Goal: Transaction & Acquisition: Purchase product/service

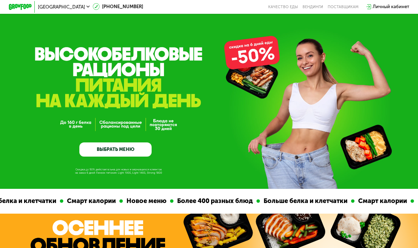
click at [101, 149] on link "ВЫБРАТЬ МЕНЮ" at bounding box center [115, 150] width 72 height 15
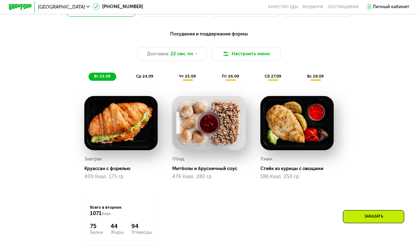
scroll to position [466, 0]
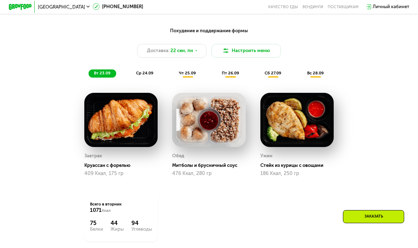
click at [189, 68] on div "Похудение и поддержание формы Доставка: [DATE] Настроить меню вт 23.09 ср 24.09…" at bounding box center [209, 52] width 344 height 50
click at [193, 74] on span "чт 25.09" at bounding box center [187, 73] width 17 height 5
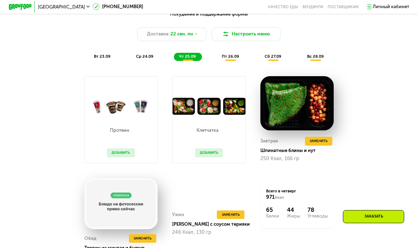
scroll to position [481, 0]
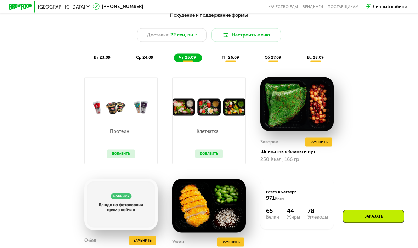
click at [141, 58] on span "ср 24.09" at bounding box center [144, 57] width 17 height 5
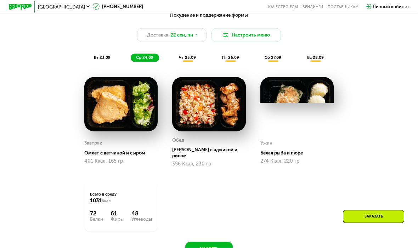
scroll to position [482, 0]
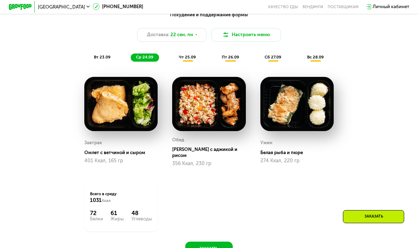
click at [191, 58] on span "чт 25.09" at bounding box center [187, 57] width 17 height 5
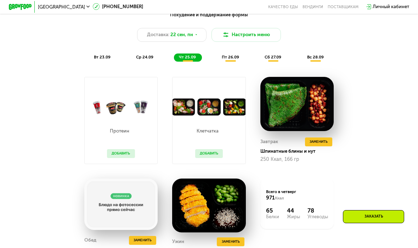
click at [329, 143] on button "Заменить" at bounding box center [318, 142] width 27 height 9
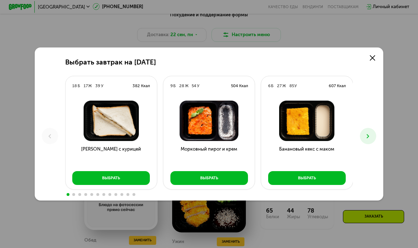
click at [366, 135] on icon at bounding box center [368, 136] width 7 height 7
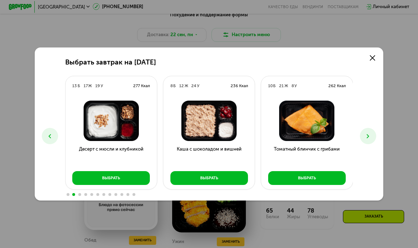
click at [370, 134] on icon at bounding box center [368, 136] width 7 height 7
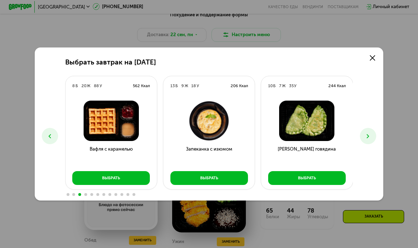
click at [368, 134] on icon at bounding box center [368, 136] width 7 height 7
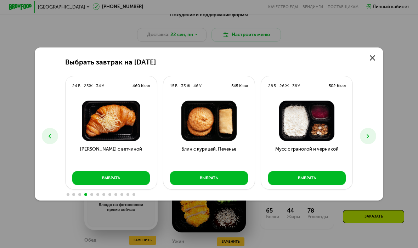
click at [368, 133] on icon at bounding box center [368, 136] width 7 height 7
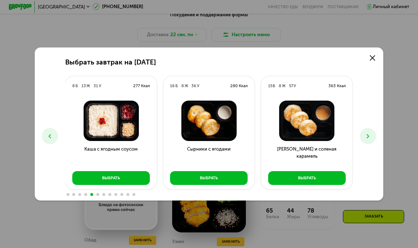
click at [234, 178] on button "Выбрать" at bounding box center [209, 178] width 78 height 14
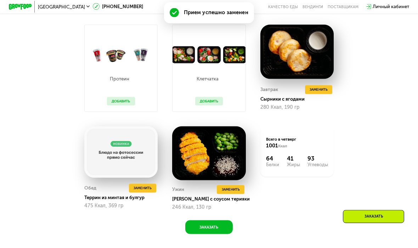
scroll to position [550, 0]
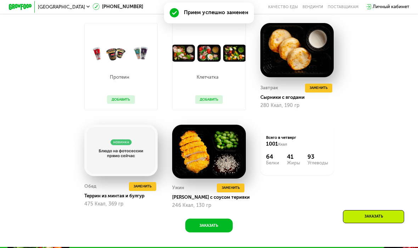
click at [402, 76] on div "Похудение и поддержание формы Доставка: [DATE] Настроить меню Настроен 1 прием …" at bounding box center [209, 91] width 418 height 312
click at [145, 186] on span "Заменить" at bounding box center [143, 187] width 18 height 6
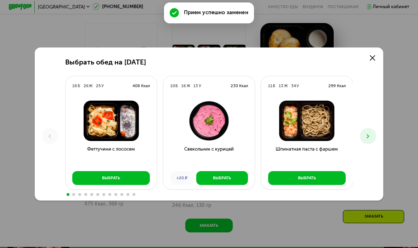
click at [363, 138] on button at bounding box center [368, 136] width 16 height 16
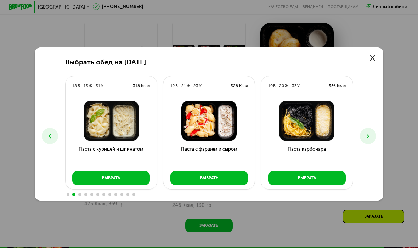
click at [325, 184] on button "Выбрать" at bounding box center [307, 178] width 78 height 14
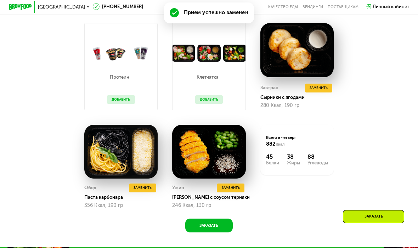
click at [242, 190] on button "Заменить" at bounding box center [230, 188] width 27 height 9
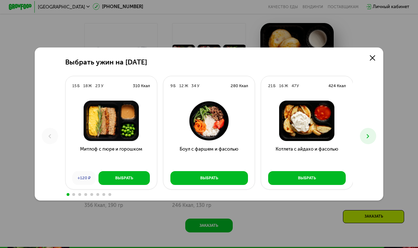
click at [398, 113] on div "Выбрать ужин на [DATE] Б 18 Ж 23 У 310 Ккал Митлоф с пюре и горошком +120 ₽ Выб…" at bounding box center [209, 124] width 418 height 248
click at [364, 134] on button at bounding box center [368, 136] width 16 height 16
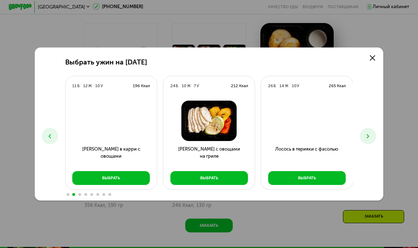
click at [329, 179] on button "Выбрать" at bounding box center [307, 178] width 78 height 14
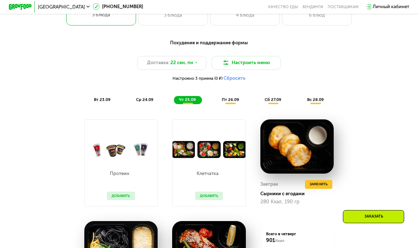
scroll to position [450, 0]
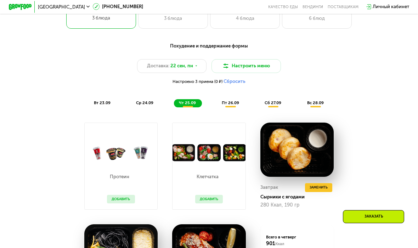
click at [228, 100] on span "пт 26.09" at bounding box center [230, 102] width 17 height 5
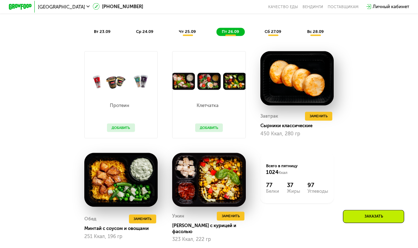
click at [333, 113] on button "Заменить" at bounding box center [318, 116] width 27 height 9
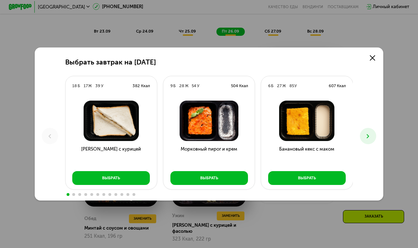
click at [374, 132] on button at bounding box center [368, 136] width 16 height 16
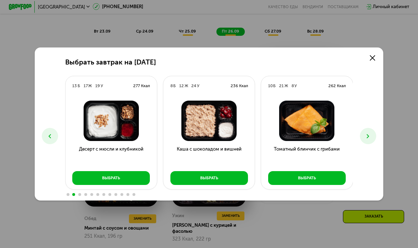
click at [232, 180] on button "Выбрать" at bounding box center [210, 178] width 78 height 14
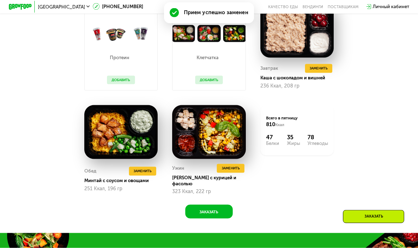
scroll to position [570, 0]
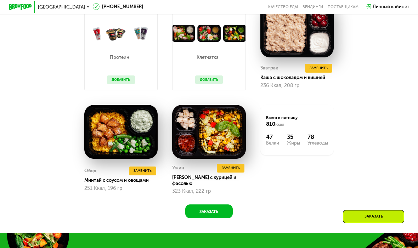
click at [146, 170] on span "Заменить" at bounding box center [143, 171] width 18 height 6
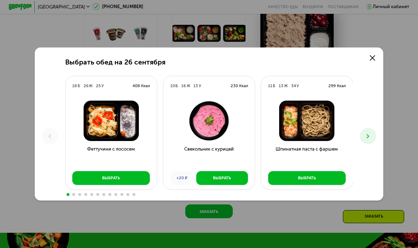
click at [370, 133] on icon at bounding box center [368, 136] width 7 height 7
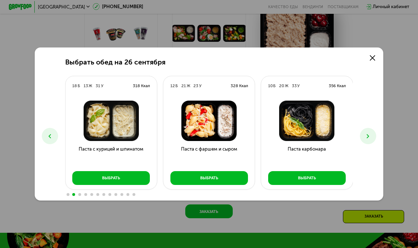
click at [50, 135] on icon at bounding box center [49, 136] width 7 height 7
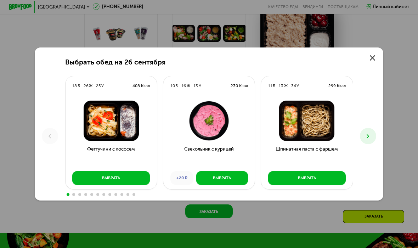
click at [369, 128] on button at bounding box center [368, 136] width 16 height 16
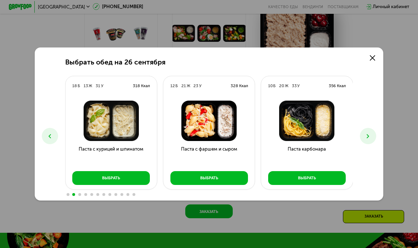
click at [366, 130] on button at bounding box center [368, 136] width 16 height 16
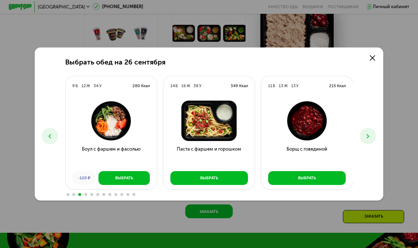
click at [367, 130] on button at bounding box center [368, 136] width 16 height 16
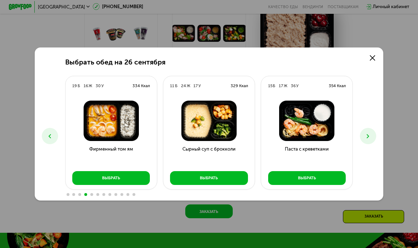
click at [333, 178] on button "Выбрать" at bounding box center [307, 178] width 78 height 14
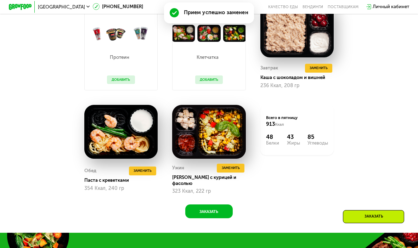
click at [148, 168] on span "Заменить" at bounding box center [143, 171] width 18 height 6
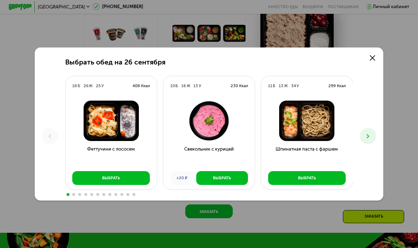
click at [364, 129] on button at bounding box center [368, 136] width 16 height 16
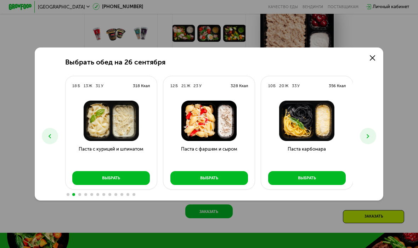
click at [367, 132] on button at bounding box center [368, 136] width 16 height 16
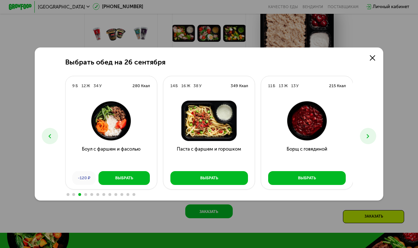
click at [362, 132] on button at bounding box center [368, 136] width 16 height 16
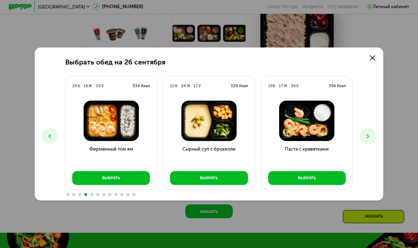
click at [364, 129] on button at bounding box center [368, 136] width 16 height 16
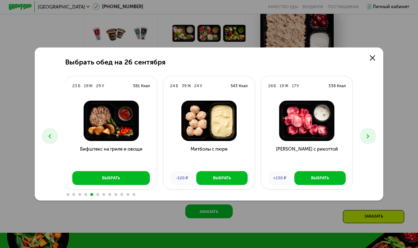
click at [362, 130] on button at bounding box center [368, 136] width 16 height 16
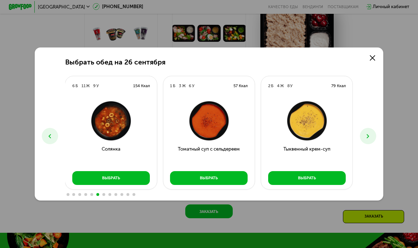
click at [362, 128] on div "Выбрать обед на [DATE] Б 26 Ж 25 У 408 Ккал Феттучини с лососем Выбрать 10 Б 16…" at bounding box center [209, 125] width 349 height 154
click at [362, 131] on button at bounding box center [368, 136] width 16 height 16
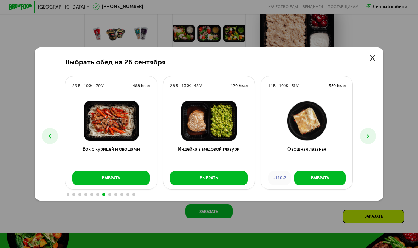
click at [369, 134] on icon at bounding box center [368, 136] width 7 height 7
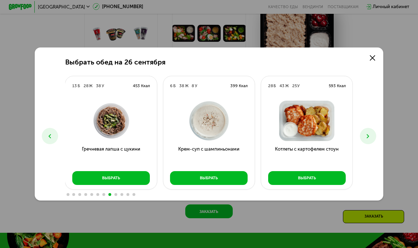
click at [52, 131] on button at bounding box center [50, 136] width 16 height 16
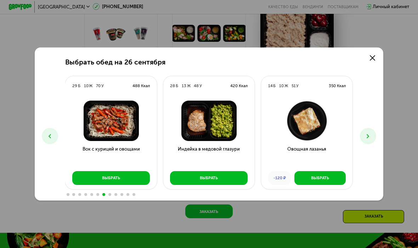
click at [368, 134] on icon at bounding box center [368, 136] width 7 height 7
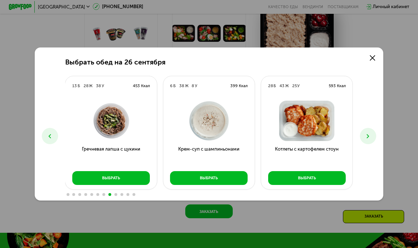
click at [369, 133] on icon at bounding box center [368, 136] width 7 height 7
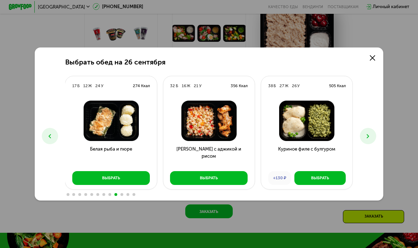
click at [369, 129] on button at bounding box center [368, 136] width 16 height 16
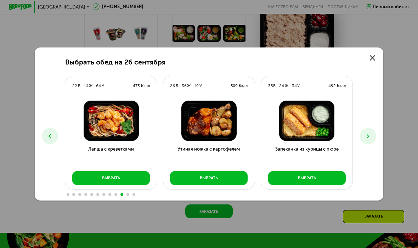
click at [369, 131] on button at bounding box center [368, 136] width 16 height 16
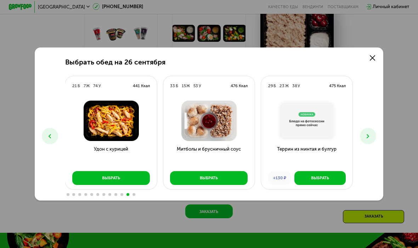
click at [374, 130] on button at bounding box center [368, 136] width 16 height 16
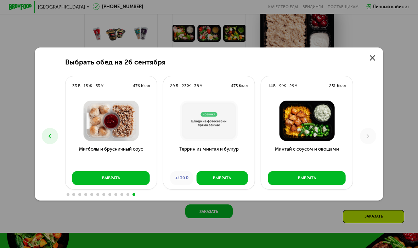
click at [333, 178] on button "Выбрать" at bounding box center [307, 178] width 78 height 14
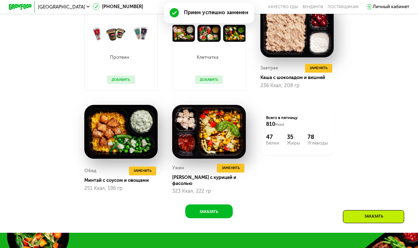
click at [227, 165] on button "Заменить" at bounding box center [230, 168] width 27 height 9
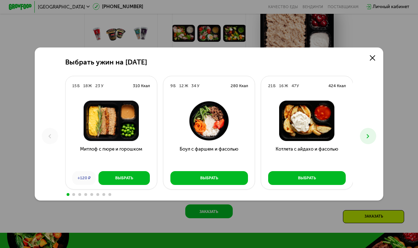
click at [365, 135] on icon at bounding box center [368, 136] width 7 height 7
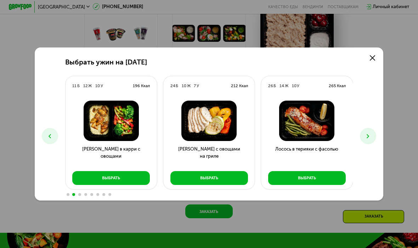
click at [371, 136] on icon at bounding box center [368, 136] width 7 height 7
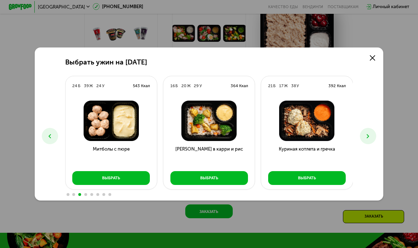
click at [369, 56] on link at bounding box center [373, 58] width 12 height 12
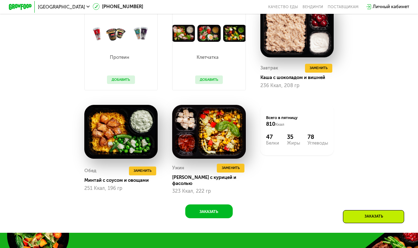
click at [240, 164] on button "Заменить" at bounding box center [230, 168] width 27 height 9
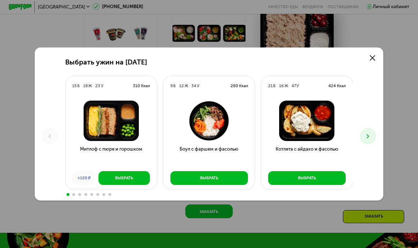
click at [376, 128] on div "Выбрать ужин на [DATE] Б 18 Ж 23 У 310 Ккал Митлоф с пюре и горошком +120 ₽ Выб…" at bounding box center [209, 125] width 349 height 154
click at [371, 129] on button at bounding box center [368, 136] width 16 height 16
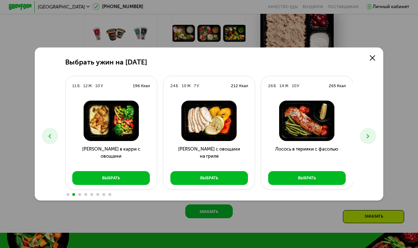
click at [377, 133] on div "Выбрать ужин на [DATE] Б 18 Ж 23 У 310 Ккал Митлоф с пюре и горошком +120 ₽ Выб…" at bounding box center [209, 125] width 349 height 154
click at [372, 133] on icon at bounding box center [368, 136] width 7 height 7
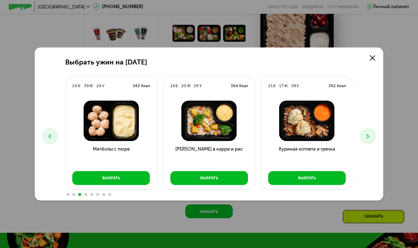
click at [369, 134] on icon at bounding box center [368, 136] width 7 height 7
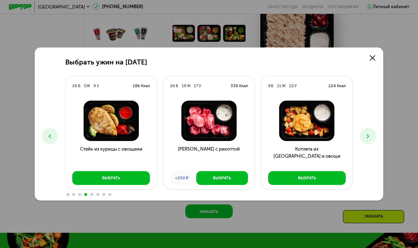
click at [371, 132] on button at bounding box center [368, 136] width 16 height 16
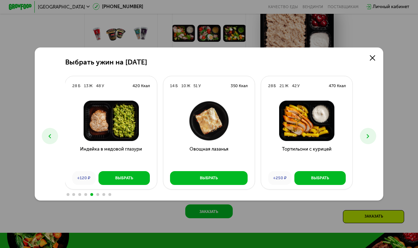
click at [370, 126] on div "Выбрать ужин на [DATE] Б 18 Ж 23 У 310 Ккал Митлоф с пюре и горошком +120 ₽ Выб…" at bounding box center [209, 125] width 349 height 154
click at [378, 130] on div "Выбрать ужин на [DATE] Б 18 Ж 23 У 310 Ккал Митлоф с пюре и горошком +120 ₽ Выб…" at bounding box center [209, 125] width 349 height 154
click at [372, 132] on button at bounding box center [368, 136] width 16 height 16
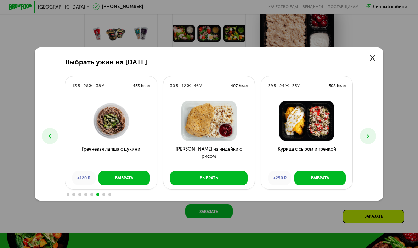
click at [370, 135] on icon at bounding box center [368, 136] width 7 height 7
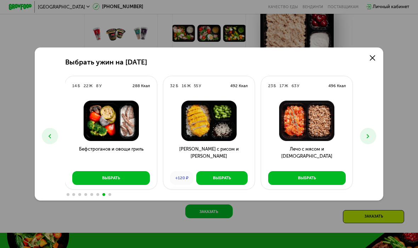
click at [369, 135] on icon at bounding box center [368, 136] width 7 height 7
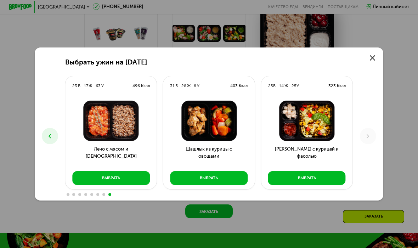
click at [374, 56] on icon at bounding box center [372, 57] width 5 height 5
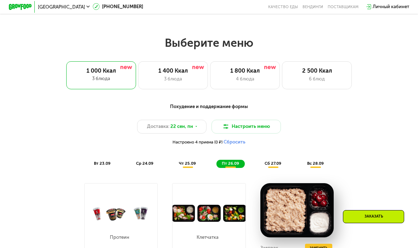
scroll to position [389, 0]
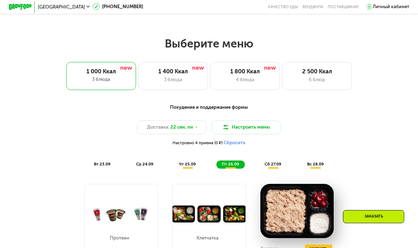
click at [185, 167] on div "чт 25.09" at bounding box center [188, 165] width 28 height 8
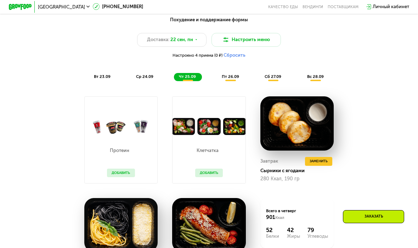
scroll to position [456, 0]
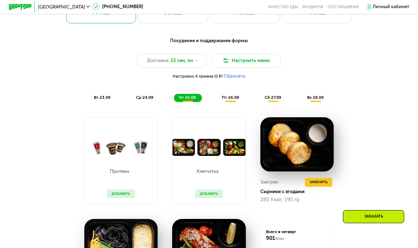
click at [235, 98] on span "пт 26.09" at bounding box center [230, 97] width 17 height 5
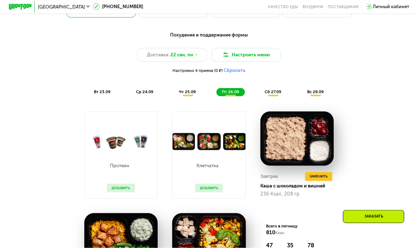
scroll to position [462, 0]
click at [181, 95] on div "чт 25.09" at bounding box center [188, 92] width 28 height 8
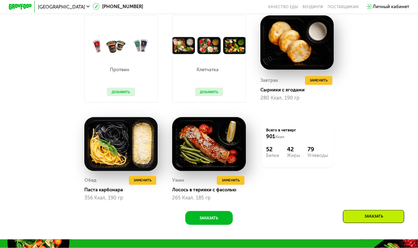
scroll to position [558, 0]
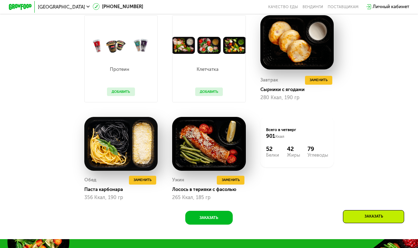
click at [147, 178] on span "Заменить" at bounding box center [143, 180] width 18 height 6
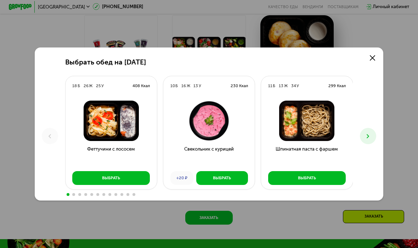
click at [370, 135] on icon at bounding box center [368, 136] width 7 height 7
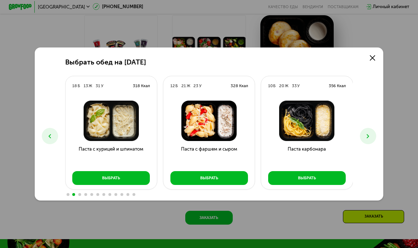
click at [367, 131] on button at bounding box center [368, 136] width 16 height 16
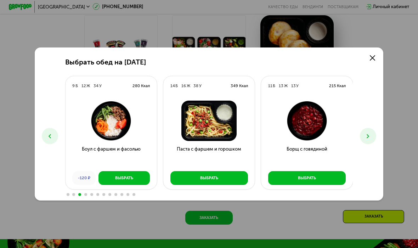
click at [367, 130] on button at bounding box center [368, 136] width 16 height 16
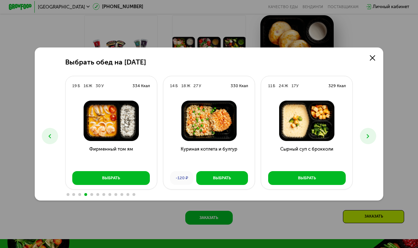
click at [234, 178] on button "Выбрать" at bounding box center [221, 178] width 51 height 14
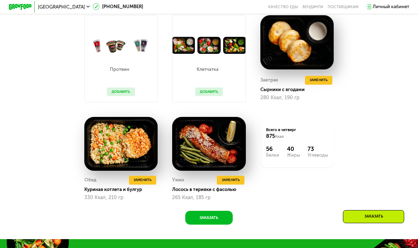
click at [148, 180] on span "Заменить" at bounding box center [143, 180] width 18 height 6
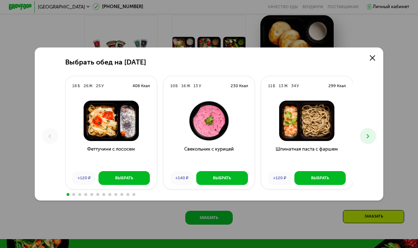
click at [368, 132] on button at bounding box center [368, 136] width 16 height 16
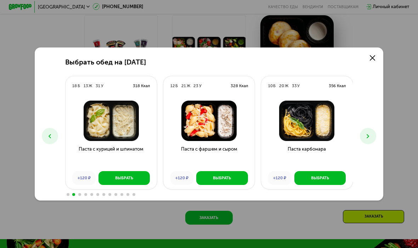
click at [367, 134] on icon at bounding box center [368, 136] width 7 height 7
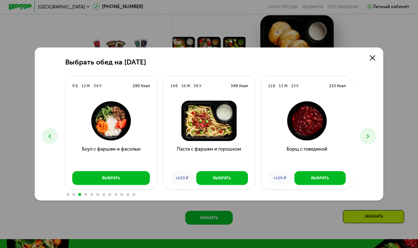
click at [365, 133] on icon at bounding box center [368, 136] width 7 height 7
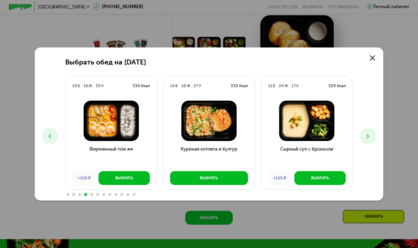
click at [365, 133] on button at bounding box center [368, 136] width 16 height 16
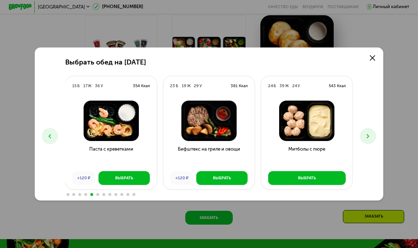
click at [366, 132] on button at bounding box center [368, 136] width 16 height 16
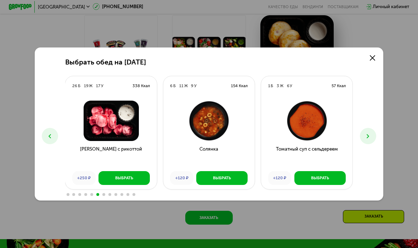
click at [366, 130] on button at bounding box center [368, 136] width 16 height 16
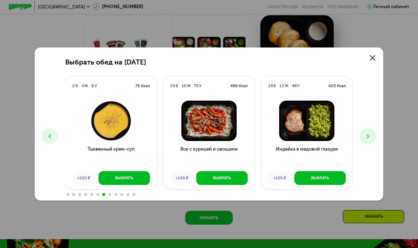
click at [365, 134] on icon at bounding box center [368, 136] width 7 height 7
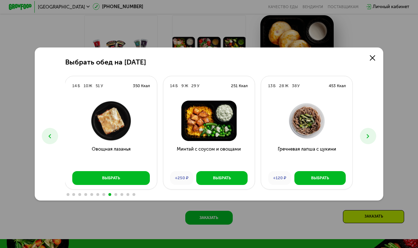
click at [367, 129] on button at bounding box center [368, 136] width 16 height 16
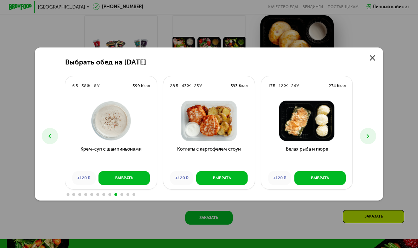
click at [368, 128] on button at bounding box center [368, 136] width 16 height 16
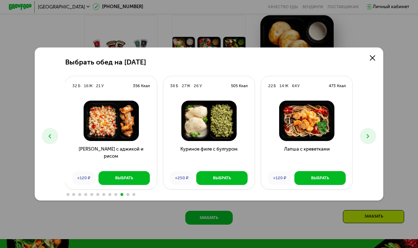
click at [368, 131] on button at bounding box center [368, 136] width 16 height 16
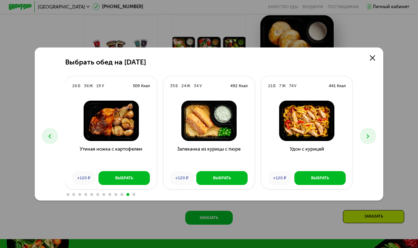
click at [370, 135] on icon at bounding box center [368, 136] width 7 height 7
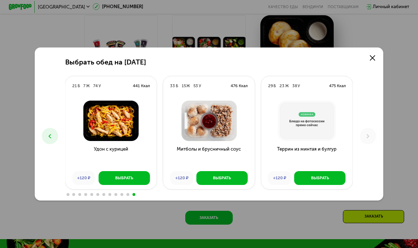
click at [374, 55] on link at bounding box center [373, 58] width 12 height 12
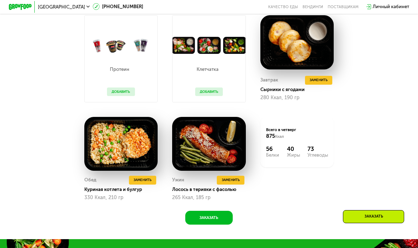
click at [243, 177] on button "Заменить" at bounding box center [230, 180] width 27 height 9
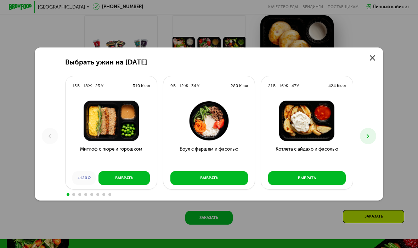
click at [371, 134] on icon at bounding box center [368, 136] width 7 height 7
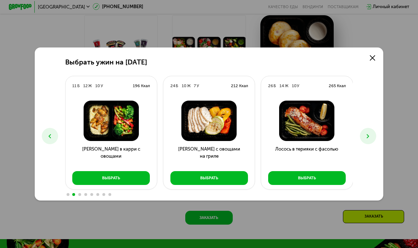
click at [373, 134] on button at bounding box center [368, 136] width 16 height 16
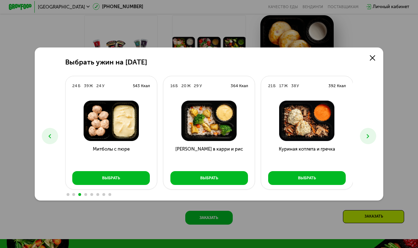
click at [368, 137] on use at bounding box center [368, 136] width 2 height 4
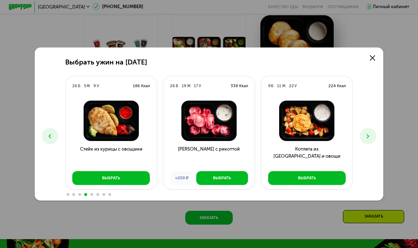
click at [370, 136] on icon at bounding box center [368, 136] width 7 height 7
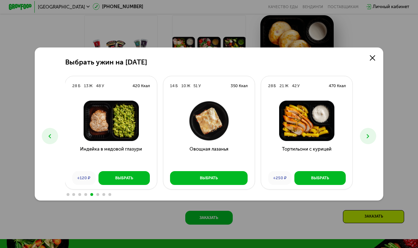
click at [372, 58] on icon at bounding box center [372, 57] width 5 height 5
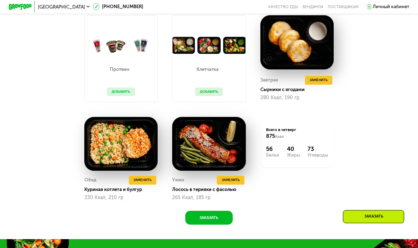
click at [146, 176] on button "Заменить" at bounding box center [142, 180] width 27 height 9
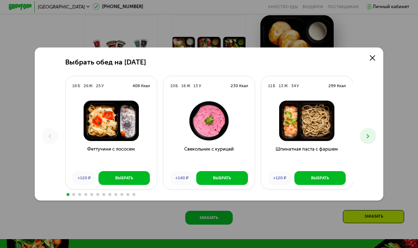
click at [374, 133] on button at bounding box center [368, 136] width 16 height 16
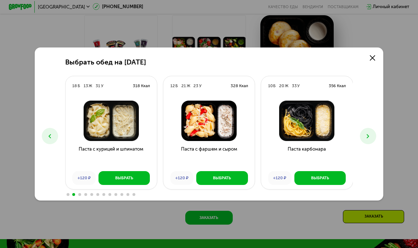
click at [373, 134] on button at bounding box center [368, 136] width 16 height 16
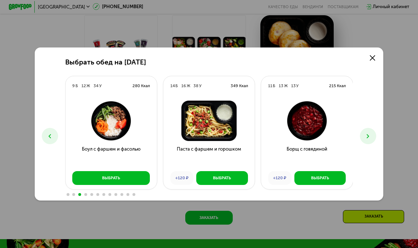
click at [368, 136] on icon at bounding box center [368, 136] width 7 height 7
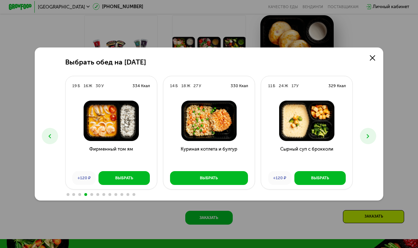
click at [368, 135] on use at bounding box center [368, 136] width 2 height 4
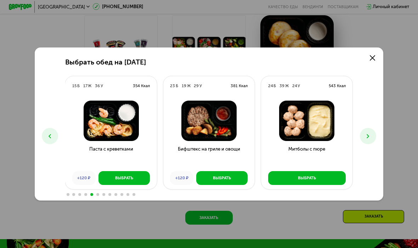
click at [371, 59] on icon at bounding box center [372, 57] width 5 height 5
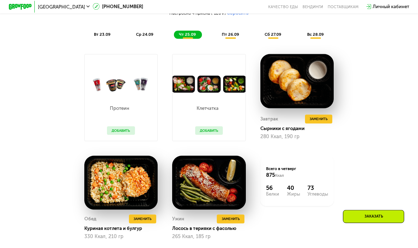
scroll to position [519, 0]
click at [325, 115] on button "Заменить" at bounding box center [318, 119] width 27 height 9
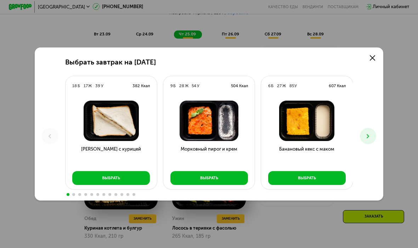
click at [365, 132] on button at bounding box center [368, 136] width 16 height 16
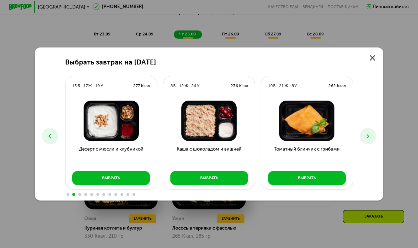
click at [370, 130] on button at bounding box center [368, 136] width 16 height 16
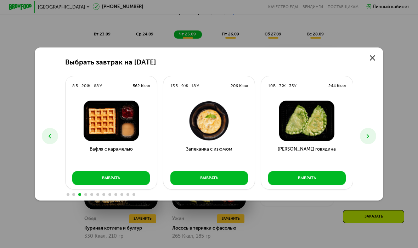
click at [371, 129] on button at bounding box center [368, 136] width 16 height 16
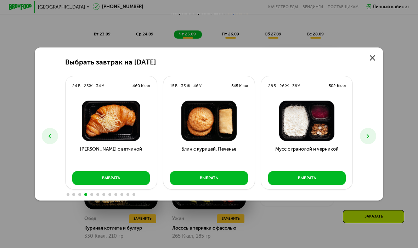
click at [373, 128] on div "Выбрать завтрак на [DATE] Б 17 Ж 39 У 382 Ккал [PERSON_NAME] с курицей Выбрать …" at bounding box center [209, 125] width 349 height 154
click at [371, 57] on icon at bounding box center [372, 57] width 5 height 5
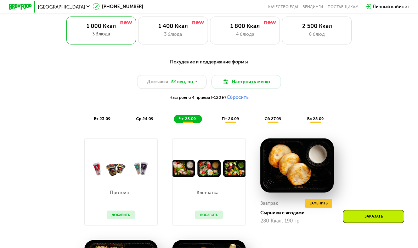
scroll to position [418, 0]
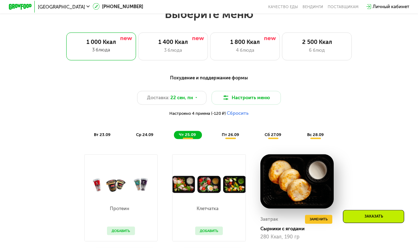
click at [159, 44] on div "1 400 Ккал" at bounding box center [172, 42] width 57 height 7
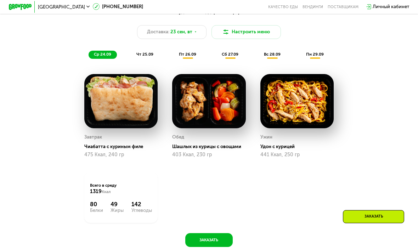
scroll to position [480, 0]
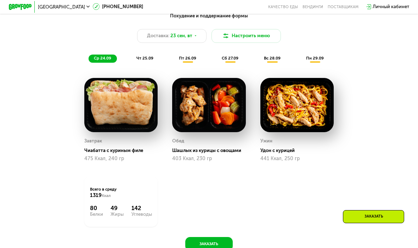
click at [183, 56] on span "пт 26.09" at bounding box center [187, 58] width 17 height 5
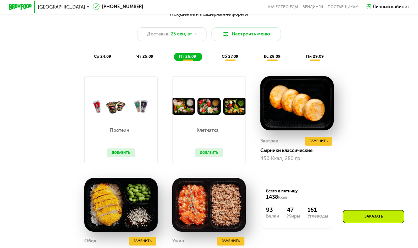
scroll to position [480, 0]
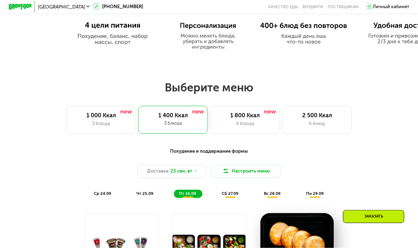
click at [101, 118] on div "1 000 Ккал" at bounding box center [100, 115] width 57 height 7
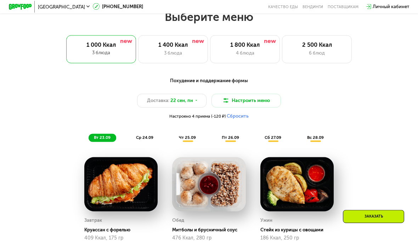
click at [191, 135] on span "чт 25.09" at bounding box center [187, 137] width 17 height 5
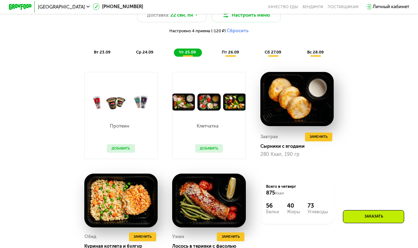
scroll to position [499, 0]
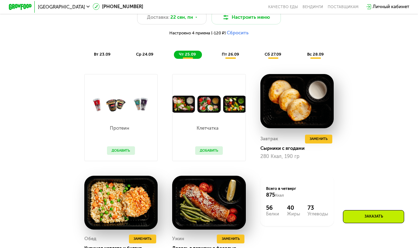
click at [232, 54] on span "пт 26.09" at bounding box center [230, 54] width 17 height 5
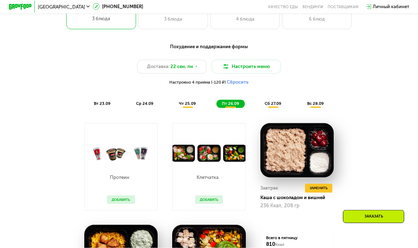
scroll to position [448, 0]
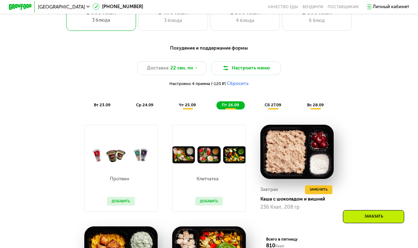
click at [186, 98] on div "Похудение и поддержание формы Доставка: [DATE] Настроить меню Настроено 4 прием…" at bounding box center [209, 77] width 344 height 65
click at [184, 108] on div "чт 25.09" at bounding box center [188, 105] width 28 height 8
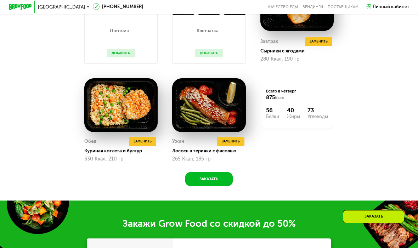
scroll to position [595, 0]
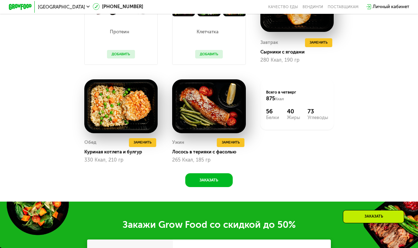
click at [331, 43] on button "Заменить" at bounding box center [318, 42] width 27 height 9
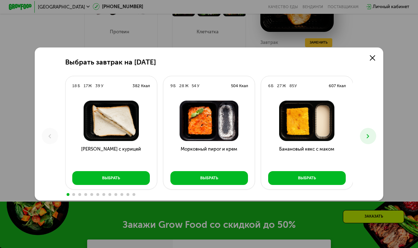
click at [370, 134] on icon at bounding box center [368, 136] width 7 height 7
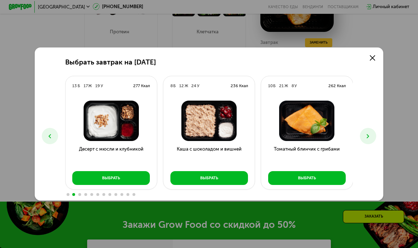
click at [371, 133] on icon at bounding box center [368, 136] width 7 height 7
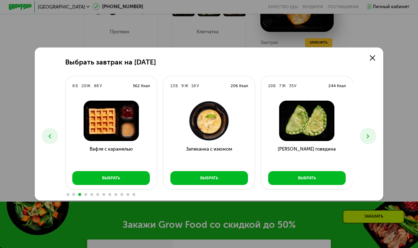
click at [371, 135] on icon at bounding box center [368, 136] width 7 height 7
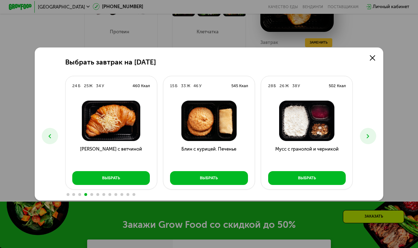
click at [370, 135] on icon at bounding box center [368, 136] width 7 height 7
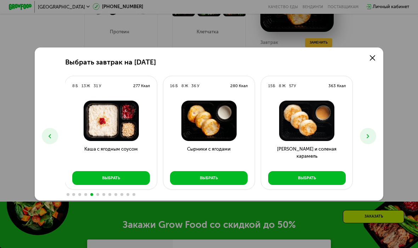
click at [368, 137] on icon at bounding box center [368, 136] width 7 height 7
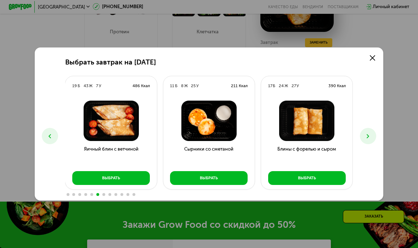
click at [369, 135] on use at bounding box center [368, 136] width 2 height 4
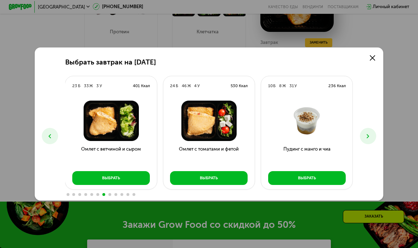
click at [367, 138] on icon at bounding box center [368, 136] width 7 height 7
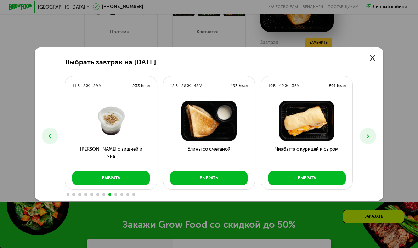
click at [358, 138] on div "Выбрать завтрак на [DATE] Б 17 Ж 39 У 382 Ккал [PERSON_NAME] с курицей Выбрать …" at bounding box center [209, 125] width 349 height 154
click at [360, 139] on div "Выбрать завтрак на [DATE] Б 17 Ж 39 У 382 Ккал [PERSON_NAME] с курицей Выбрать …" at bounding box center [209, 125] width 349 height 154
click at [367, 137] on icon at bounding box center [368, 136] width 7 height 7
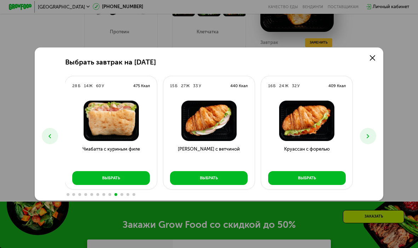
click at [372, 132] on button at bounding box center [368, 136] width 16 height 16
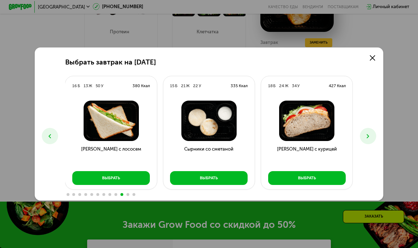
click at [372, 134] on button at bounding box center [368, 136] width 16 height 16
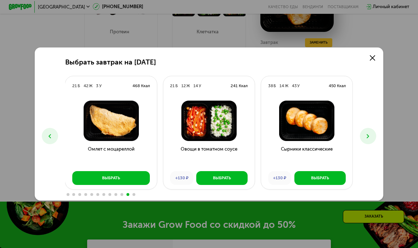
click at [371, 135] on icon at bounding box center [368, 136] width 7 height 7
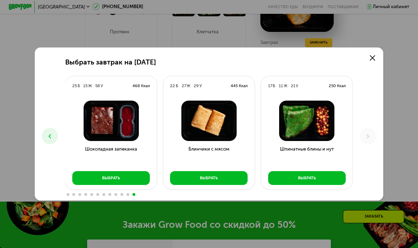
click at [366, 135] on icon at bounding box center [368, 136] width 7 height 7
click at [45, 133] on button at bounding box center [50, 136] width 16 height 16
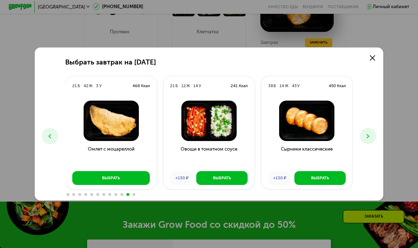
click at [46, 137] on button at bounding box center [50, 136] width 16 height 16
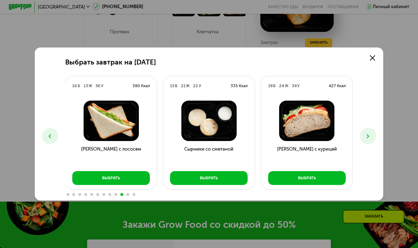
click at [49, 133] on icon at bounding box center [49, 136] width 7 height 7
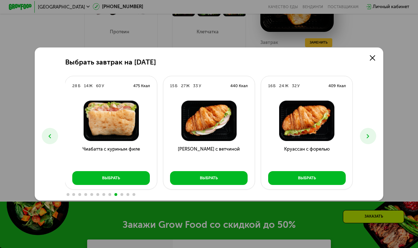
click at [46, 135] on icon at bounding box center [49, 136] width 7 height 7
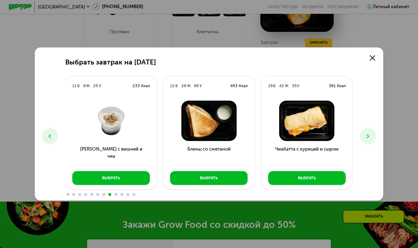
click at [49, 128] on button at bounding box center [50, 136] width 16 height 16
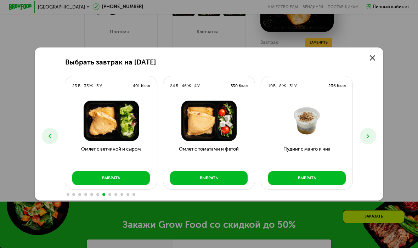
click at [48, 129] on button at bounding box center [50, 136] width 16 height 16
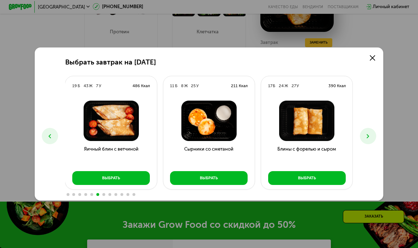
click at [48, 131] on button at bounding box center [50, 136] width 16 height 16
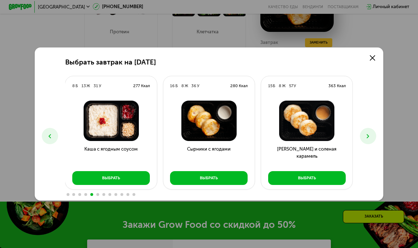
click at [46, 129] on button at bounding box center [50, 136] width 16 height 16
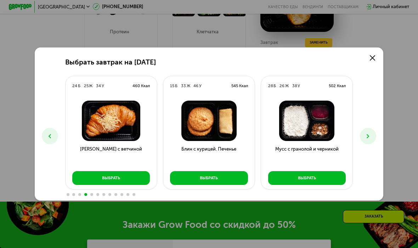
click at [45, 130] on button at bounding box center [50, 136] width 16 height 16
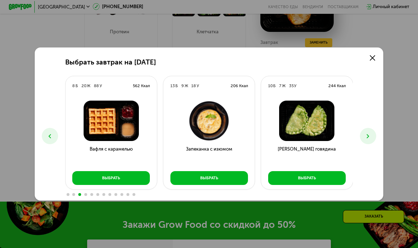
click at [46, 131] on button at bounding box center [50, 136] width 16 height 16
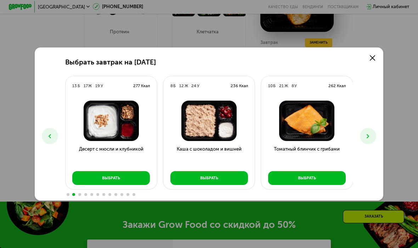
click at [46, 129] on button at bounding box center [50, 136] width 16 height 16
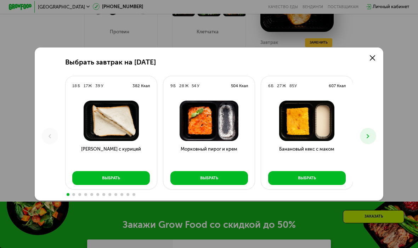
click at [48, 127] on div "Выбрать завтрак на [DATE] Б 17 Ж 39 У 382 Ккал [PERSON_NAME] с курицей Выбрать …" at bounding box center [209, 125] width 349 height 154
click at [371, 62] on link at bounding box center [373, 58] width 12 height 12
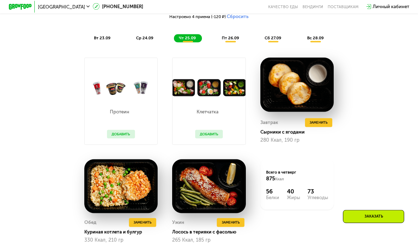
scroll to position [515, 0]
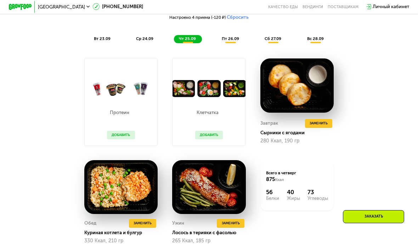
click at [230, 40] on span "пт 26.09" at bounding box center [230, 38] width 17 height 5
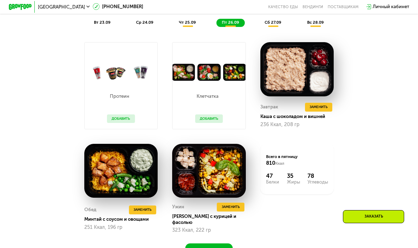
scroll to position [531, 0]
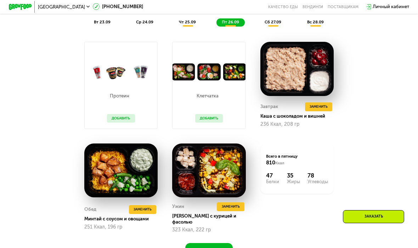
click at [184, 21] on span "чт 25.09" at bounding box center [187, 22] width 17 height 5
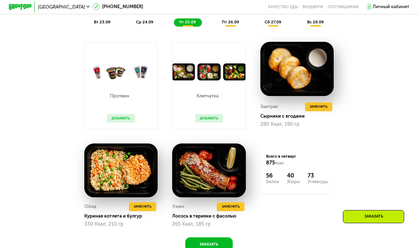
click at [233, 18] on div "пт 26.09" at bounding box center [231, 22] width 28 height 8
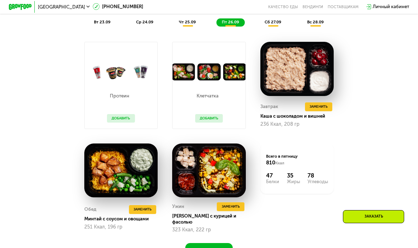
click at [135, 23] on div "ср 24.09" at bounding box center [145, 22] width 28 height 8
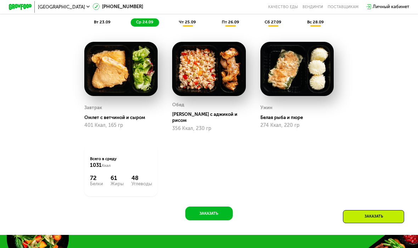
click at [94, 22] on span "вт 23.09" at bounding box center [102, 22] width 17 height 5
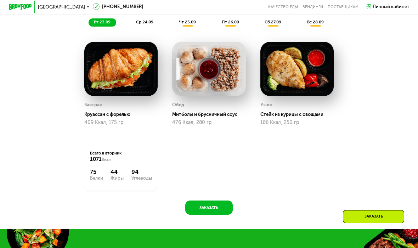
click at [185, 24] on span "чт 25.09" at bounding box center [187, 22] width 17 height 5
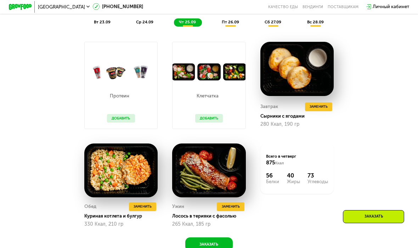
click at [324, 107] on span "Заменить" at bounding box center [319, 107] width 18 height 6
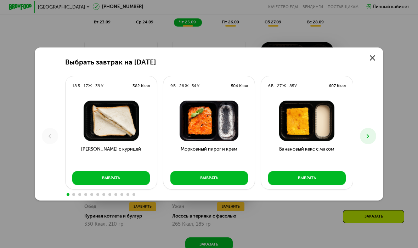
click at [365, 137] on icon at bounding box center [368, 136] width 7 height 7
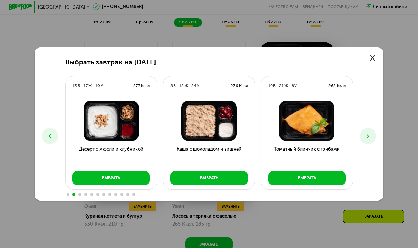
click at [368, 131] on button at bounding box center [368, 136] width 16 height 16
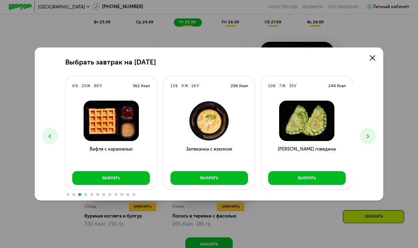
click at [369, 130] on button at bounding box center [368, 136] width 16 height 16
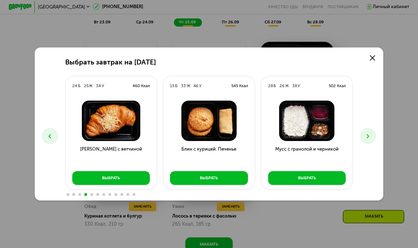
click at [371, 140] on button at bounding box center [368, 136] width 16 height 16
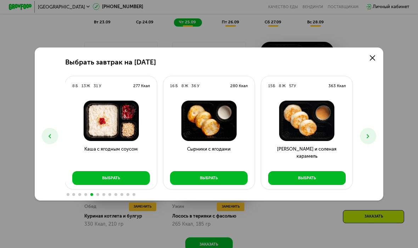
click at [366, 132] on button at bounding box center [368, 136] width 16 height 16
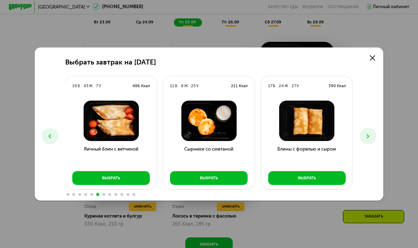
click at [366, 132] on button at bounding box center [368, 136] width 16 height 16
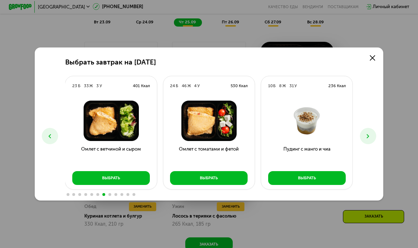
click at [365, 129] on button at bounding box center [368, 136] width 16 height 16
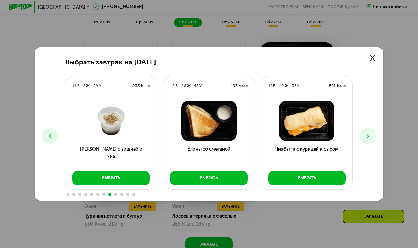
click at [369, 130] on button at bounding box center [368, 136] width 16 height 16
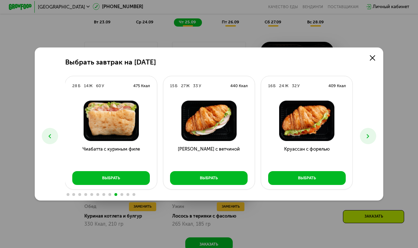
click at [369, 131] on button at bounding box center [368, 136] width 16 height 16
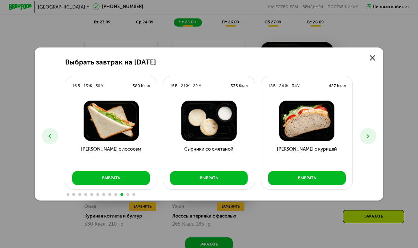
click at [369, 130] on button at bounding box center [368, 136] width 16 height 16
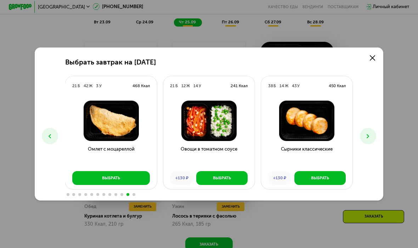
click at [53, 127] on div "Выбрать завтрак на [DATE] Б 17 Ж 39 У 382 Ккал [PERSON_NAME] с курицей Выбрать …" at bounding box center [209, 125] width 349 height 154
click at [51, 126] on div "Выбрать завтрак на [DATE] Б 17 Ж 39 У 382 Ккал [PERSON_NAME] с курицей Выбрать …" at bounding box center [209, 125] width 349 height 154
click at [49, 119] on div "Выбрать завтрак на [DATE] Б 17 Ж 39 У 382 Ккал [PERSON_NAME] с курицей Выбрать …" at bounding box center [209, 125] width 349 height 154
click at [49, 133] on icon at bounding box center [49, 136] width 7 height 7
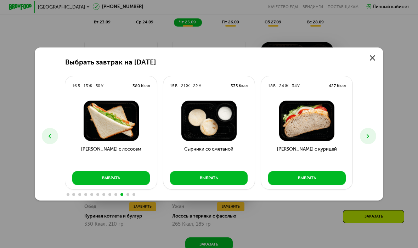
click at [51, 131] on button at bounding box center [50, 136] width 16 height 16
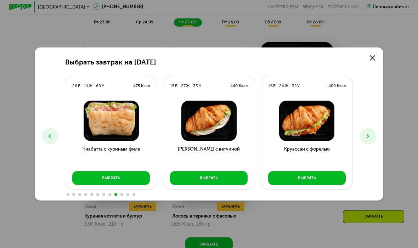
click at [46, 134] on button at bounding box center [50, 136] width 16 height 16
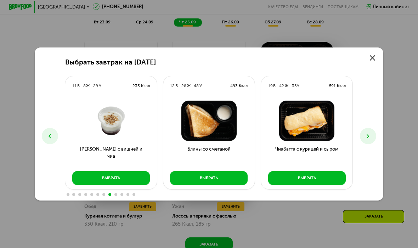
click at [46, 134] on button at bounding box center [50, 136] width 16 height 16
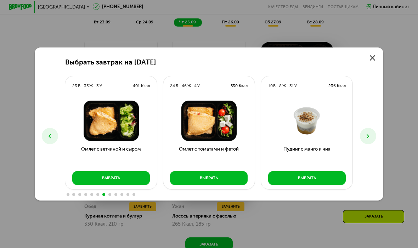
click at [48, 135] on icon at bounding box center [49, 136] width 7 height 7
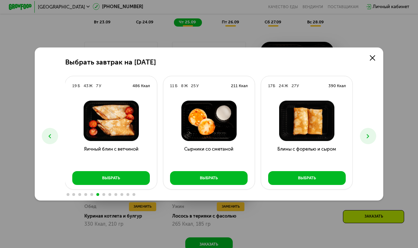
click at [45, 138] on button at bounding box center [50, 136] width 16 height 16
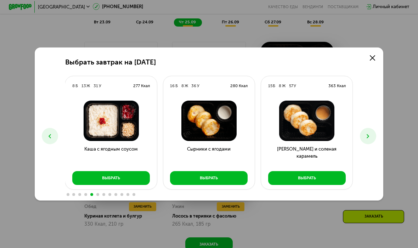
click at [50, 129] on button at bounding box center [50, 136] width 16 height 16
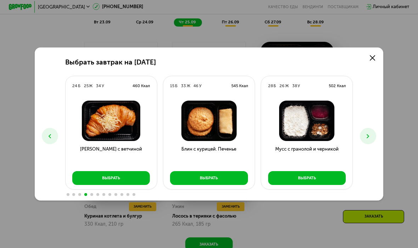
click at [47, 129] on button at bounding box center [50, 136] width 16 height 16
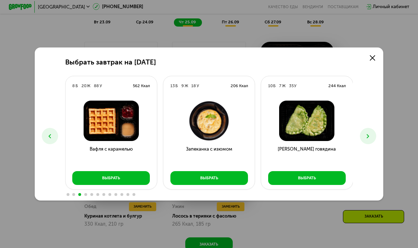
click at [48, 131] on button at bounding box center [50, 136] width 16 height 16
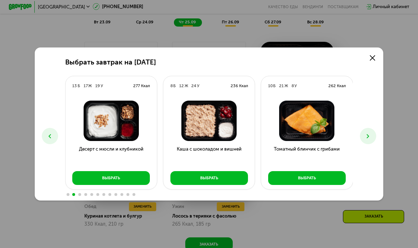
click at [49, 132] on button at bounding box center [50, 136] width 16 height 16
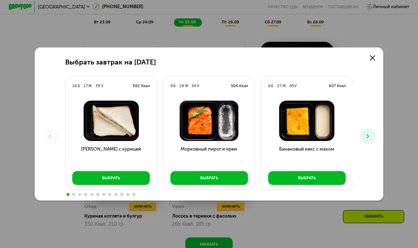
click at [49, 133] on icon at bounding box center [49, 136] width 7 height 7
click at [365, 135] on icon at bounding box center [368, 136] width 7 height 7
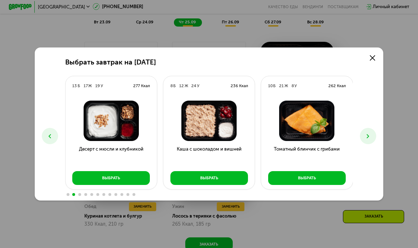
click at [365, 135] on icon at bounding box center [368, 136] width 7 height 7
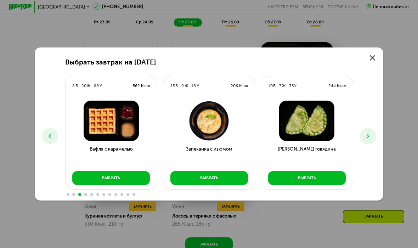
click at [366, 133] on icon at bounding box center [368, 136] width 7 height 7
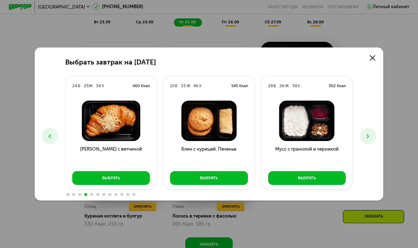
click at [366, 135] on icon at bounding box center [368, 136] width 7 height 7
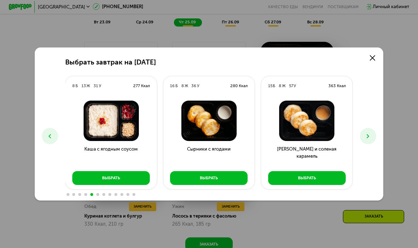
click at [368, 134] on icon at bounding box center [368, 136] width 7 height 7
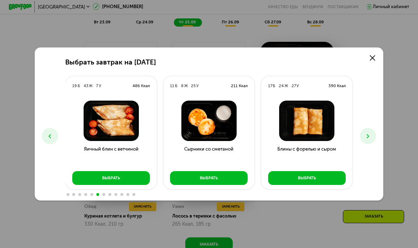
click at [368, 133] on icon at bounding box center [368, 136] width 7 height 7
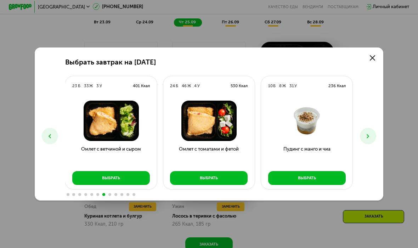
click at [366, 135] on icon at bounding box center [368, 136] width 7 height 7
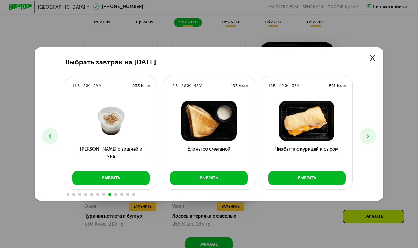
click at [41, 146] on div "Выбрать завтрак на [DATE] Б 17 Ж 39 У 382 Ккал [PERSON_NAME] с курицей Выбрать …" at bounding box center [209, 125] width 349 height 154
click at [49, 122] on div "Выбрать завтрак на [DATE] Б 17 Ж 39 У 382 Ккал [PERSON_NAME] с курицей Выбрать …" at bounding box center [209, 125] width 349 height 154
click at [51, 133] on icon at bounding box center [49, 136] width 7 height 7
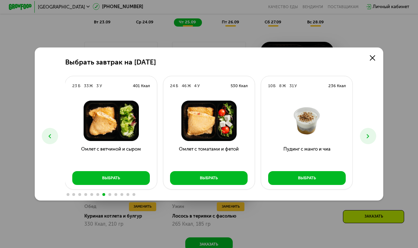
click at [366, 134] on icon at bounding box center [368, 136] width 7 height 7
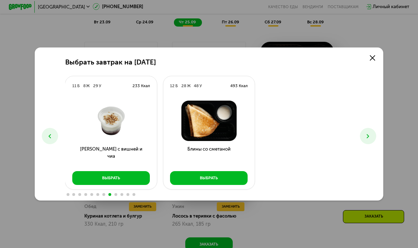
click at [365, 134] on button at bounding box center [368, 136] width 16 height 16
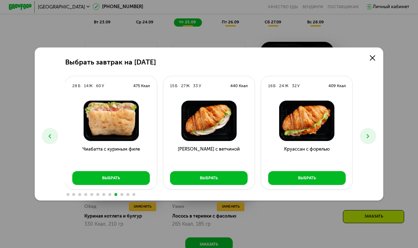
click at [365, 134] on button at bounding box center [368, 136] width 16 height 16
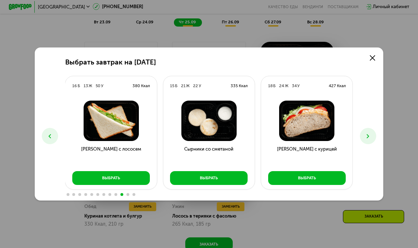
click at [367, 134] on use at bounding box center [368, 136] width 2 height 4
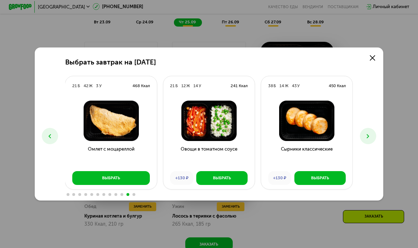
click at [367, 134] on icon at bounding box center [368, 136] width 7 height 7
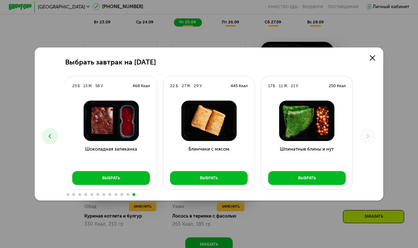
click at [367, 134] on icon at bounding box center [368, 136] width 7 height 7
click at [47, 132] on button at bounding box center [50, 136] width 16 height 16
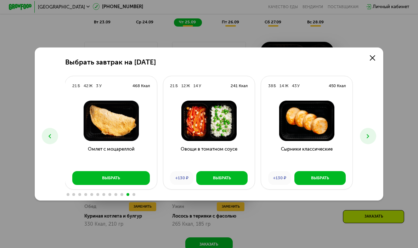
click at [47, 131] on button at bounding box center [50, 136] width 16 height 16
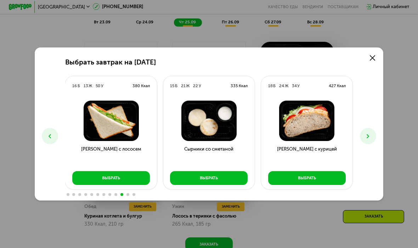
click at [46, 133] on button at bounding box center [50, 136] width 16 height 16
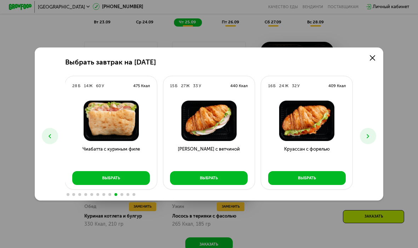
click at [48, 135] on icon at bounding box center [49, 136] width 7 height 7
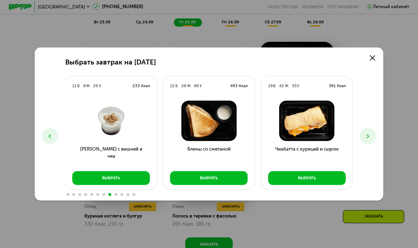
click at [46, 133] on button at bounding box center [50, 136] width 16 height 16
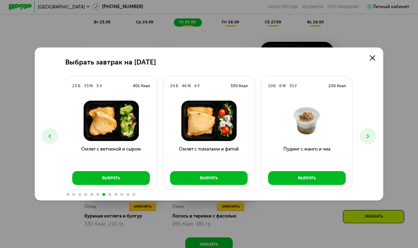
click at [371, 61] on use at bounding box center [372, 57] width 5 height 5
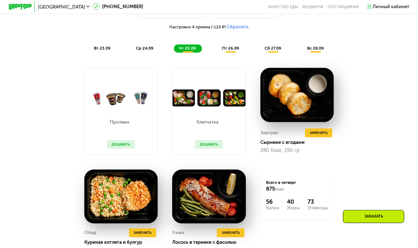
scroll to position [501, 0]
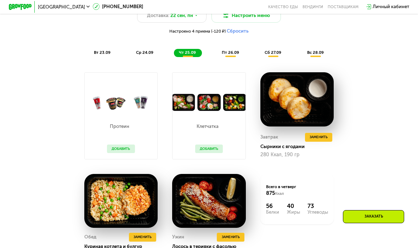
click at [100, 52] on span "вт 23.09" at bounding box center [102, 52] width 17 height 5
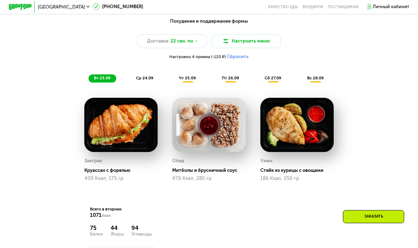
scroll to position [475, 0]
click at [142, 78] on span "ср 24.09" at bounding box center [144, 78] width 17 height 5
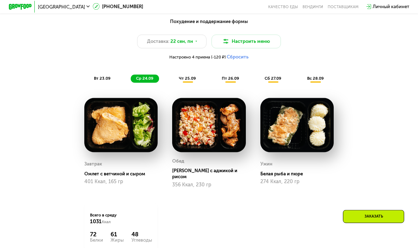
scroll to position [475, 0]
click at [191, 78] on span "чт 25.09" at bounding box center [187, 78] width 17 height 5
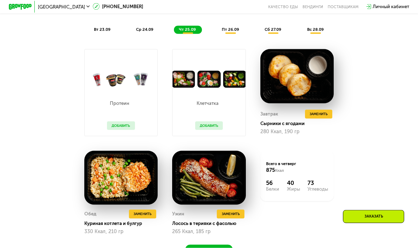
scroll to position [524, 0]
click at [327, 114] on span "Заменить" at bounding box center [319, 114] width 18 height 6
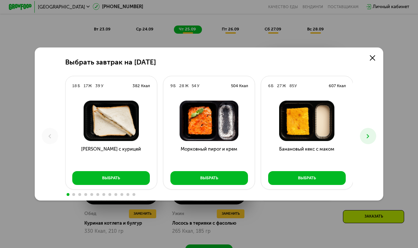
click at [366, 136] on icon at bounding box center [368, 136] width 7 height 7
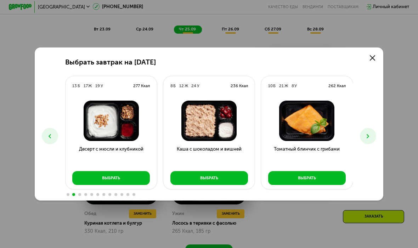
click at [98, 125] on img at bounding box center [111, 121] width 82 height 41
click at [95, 179] on button "Выбрать" at bounding box center [111, 178] width 78 height 14
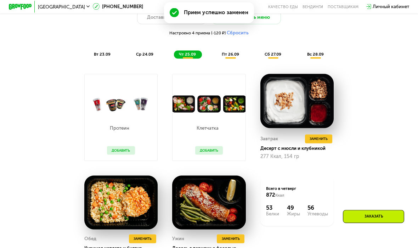
scroll to position [499, 0]
click at [326, 139] on span "Заменить" at bounding box center [319, 139] width 18 height 6
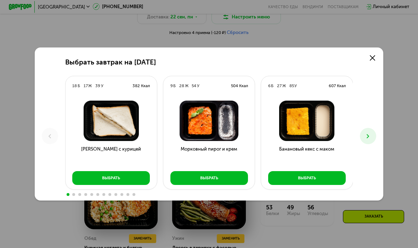
click at [357, 130] on div "Выбрать завтрак на [DATE] Б 17 Ж 39 У 382 Ккал [PERSON_NAME] с курицей Выбрать …" at bounding box center [209, 125] width 349 height 154
click at [367, 134] on icon at bounding box center [368, 136] width 7 height 7
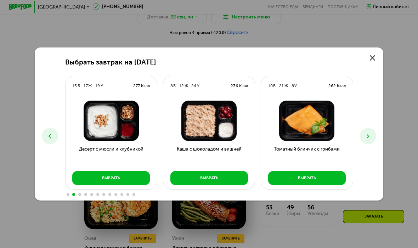
click at [368, 135] on icon at bounding box center [368, 136] width 7 height 7
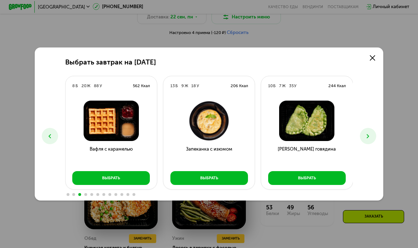
click at [369, 134] on icon at bounding box center [368, 136] width 7 height 7
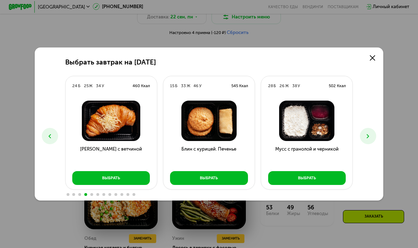
click at [369, 132] on button at bounding box center [368, 136] width 16 height 16
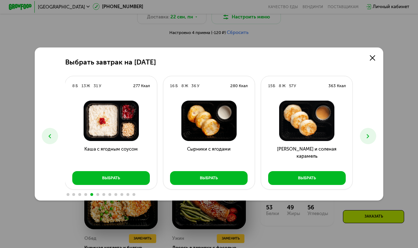
click at [132, 182] on button "Выбрать" at bounding box center [111, 178] width 78 height 14
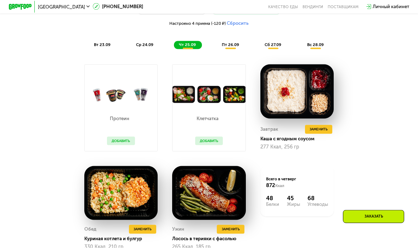
click at [327, 129] on span "Заменить" at bounding box center [319, 130] width 18 height 6
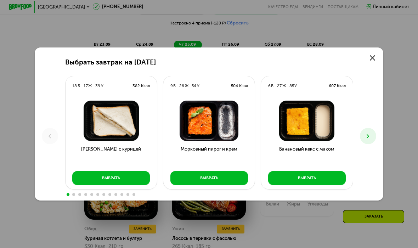
click at [362, 132] on button at bounding box center [368, 136] width 16 height 16
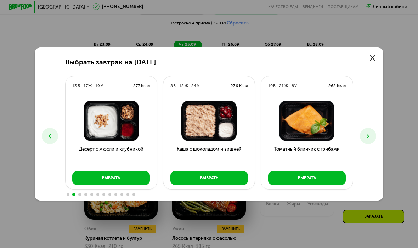
click at [365, 135] on icon at bounding box center [368, 136] width 7 height 7
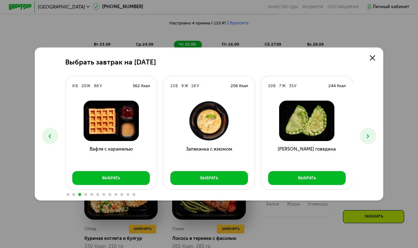
click at [367, 135] on icon at bounding box center [368, 136] width 7 height 7
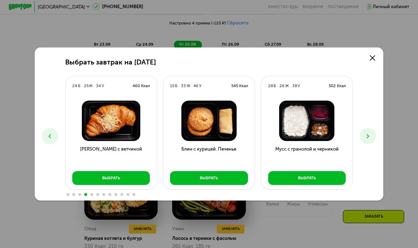
click at [369, 136] on icon at bounding box center [368, 136] width 7 height 7
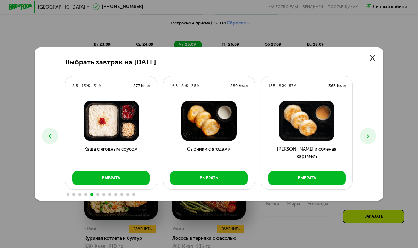
click at [229, 184] on button "Выбрать" at bounding box center [209, 178] width 78 height 14
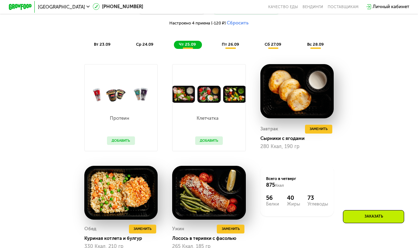
click at [319, 43] on span "вс 28.09" at bounding box center [315, 44] width 17 height 5
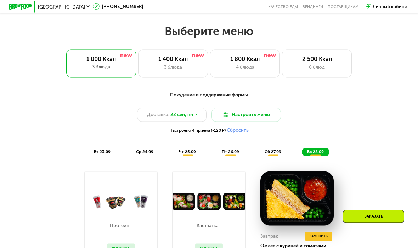
click at [319, 61] on div "2 500 Ккал" at bounding box center [317, 59] width 57 height 7
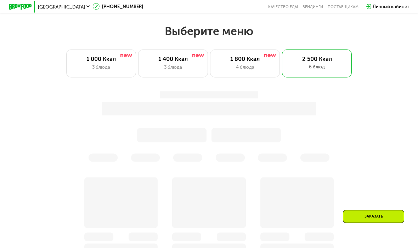
scroll to position [402, 0]
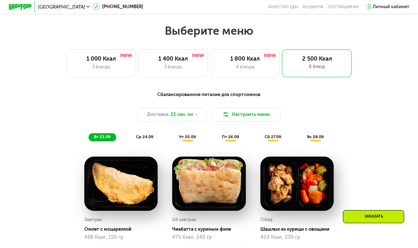
click at [185, 138] on span "чт 25.09" at bounding box center [187, 136] width 17 height 5
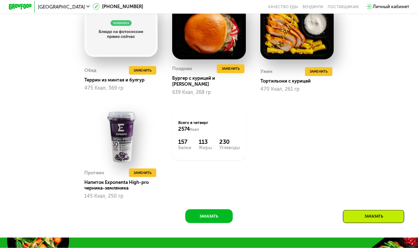
scroll to position [655, 0]
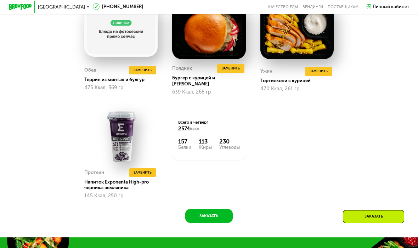
click at [140, 168] on button "Заменить" at bounding box center [142, 172] width 27 height 9
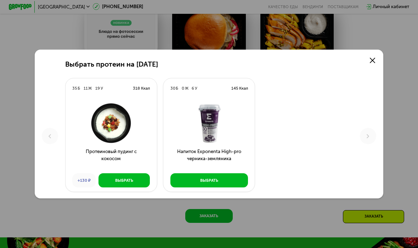
click at [118, 180] on div "Выбрать" at bounding box center [124, 181] width 18 height 6
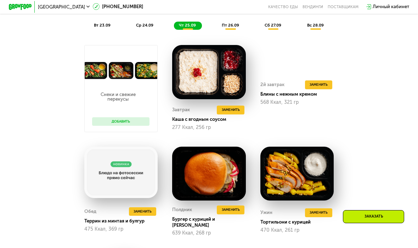
scroll to position [521, 0]
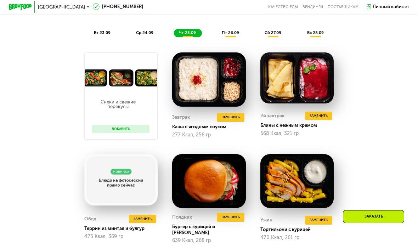
click at [229, 117] on span "Заменить" at bounding box center [231, 118] width 18 height 6
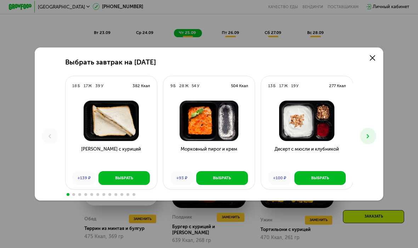
click at [372, 127] on div "Выбрать завтрак на [DATE] Б 17 Ж 39 У 382 Ккал Сэндвич с курицей +139 ₽ Выбрать…" at bounding box center [209, 125] width 349 height 154
click at [366, 134] on icon at bounding box center [368, 136] width 7 height 7
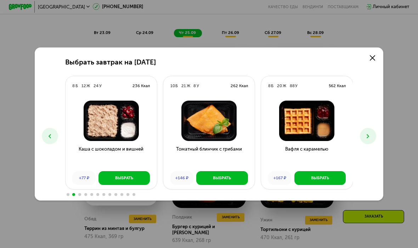
click at [368, 134] on icon at bounding box center [368, 136] width 7 height 7
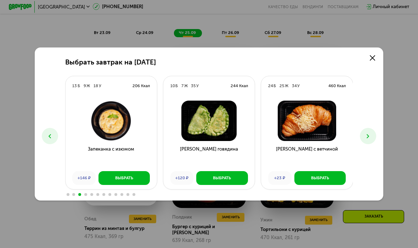
click at [370, 134] on icon at bounding box center [368, 136] width 7 height 7
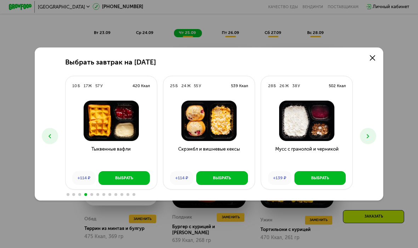
click at [402, 110] on div "Выбрать завтрак на [DATE] Б 17 Ж 39 У 382 Ккал Сэндвич с курицей +139 ₽ Выбрать…" at bounding box center [209, 124] width 418 height 248
click at [369, 133] on icon at bounding box center [368, 136] width 7 height 7
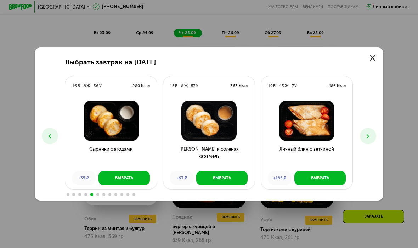
click at [367, 132] on button at bounding box center [368, 136] width 16 height 16
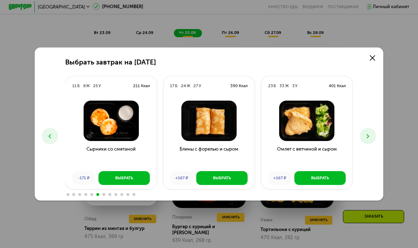
click at [372, 135] on button at bounding box center [368, 136] width 16 height 16
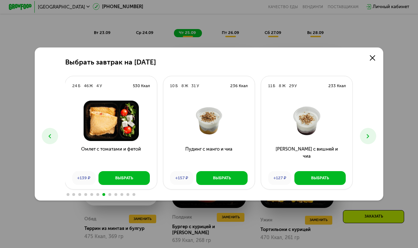
click at [376, 136] on button at bounding box center [368, 136] width 16 height 16
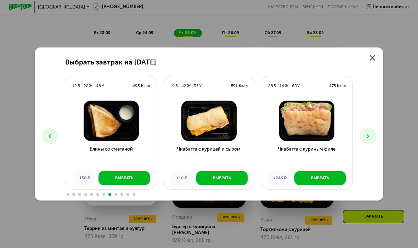
click at [370, 135] on icon at bounding box center [368, 136] width 7 height 7
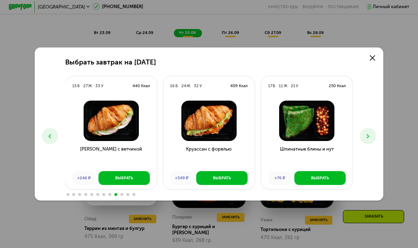
click at [372, 136] on button at bounding box center [368, 136] width 16 height 16
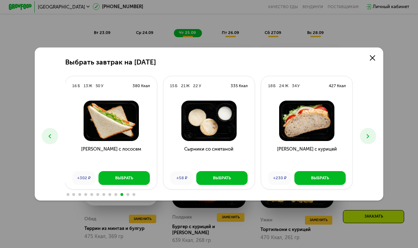
click at [368, 134] on icon at bounding box center [368, 136] width 7 height 7
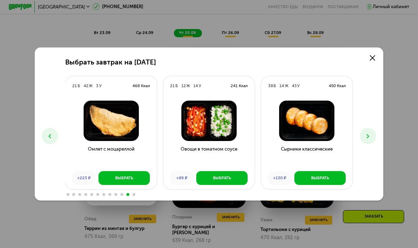
click at [368, 135] on use at bounding box center [368, 136] width 2 height 4
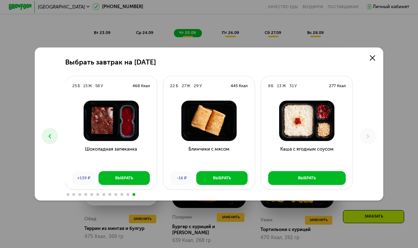
click at [370, 137] on icon at bounding box center [368, 136] width 7 height 7
click at [374, 55] on link at bounding box center [373, 58] width 12 height 12
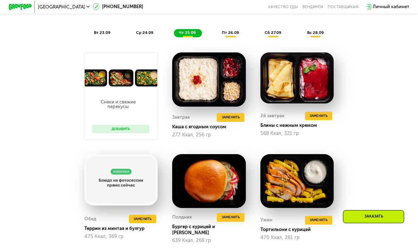
click at [328, 112] on button "Заменить" at bounding box center [318, 116] width 27 height 9
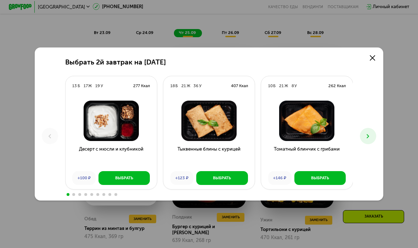
click at [374, 132] on button at bounding box center [368, 136] width 16 height 16
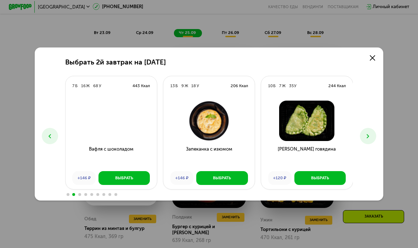
click at [377, 130] on div "Выбрать 2й завтрак на [DATE] Б 17 Ж 19 У 277 Ккал Десерт с мюсли и клубникой +1…" at bounding box center [209, 125] width 349 height 154
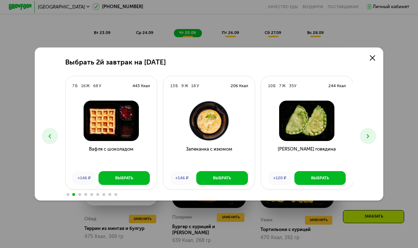
click at [371, 49] on div "Выбрать 2й завтрак на [DATE] Б 17 Ж 19 У 277 Ккал Десерт с мюсли и клубникой +1…" at bounding box center [209, 125] width 349 height 154
click at [371, 55] on link at bounding box center [373, 58] width 12 height 12
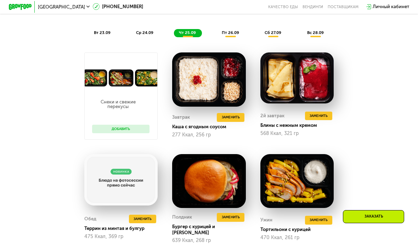
click at [371, 63] on div "Сбалансированное питание для спортсменов Доставка: [DATE] Настроить меню Настро…" at bounding box center [209, 167] width 358 height 396
click at [372, 61] on div "Сбалансированное питание для спортсменов Доставка: [DATE] Настроить меню Настро…" at bounding box center [209, 167] width 358 height 396
click at [107, 130] on button "Добавить" at bounding box center [120, 129] width 57 height 9
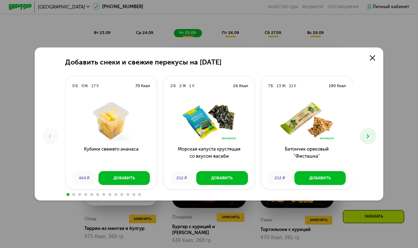
click at [370, 135] on icon at bounding box center [368, 136] width 7 height 7
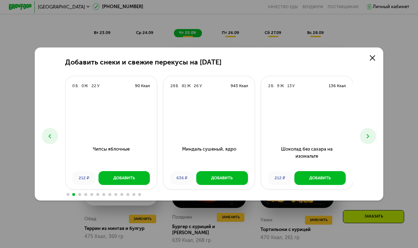
click at [373, 59] on use at bounding box center [372, 57] width 5 height 5
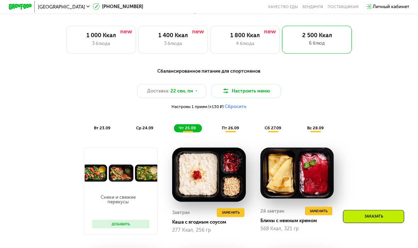
scroll to position [415, 0]
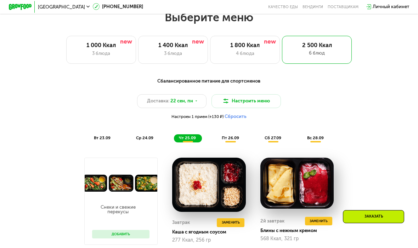
click at [84, 45] on div "1 000 Ккал" at bounding box center [100, 45] width 57 height 7
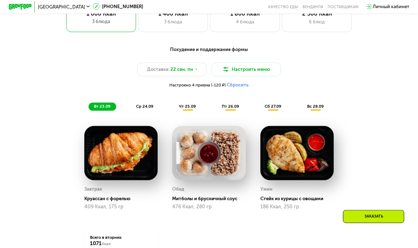
scroll to position [448, 0]
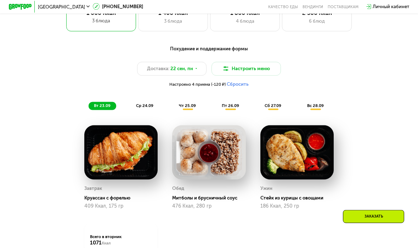
click at [139, 103] on span "ср 24.09" at bounding box center [144, 105] width 17 height 5
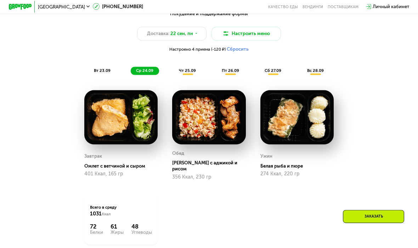
click at [107, 73] on div "вт 23.09" at bounding box center [103, 71] width 28 height 8
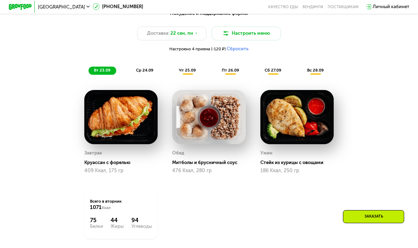
click at [136, 73] on div "ср 24.09" at bounding box center [145, 71] width 28 height 8
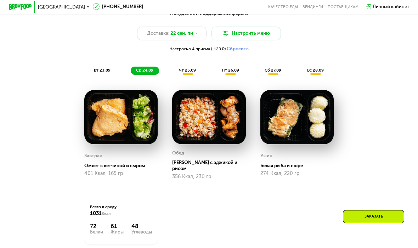
click at [319, 68] on span "вс 28.09" at bounding box center [315, 70] width 17 height 5
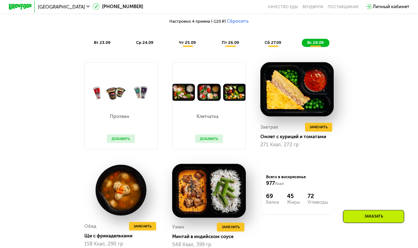
scroll to position [511, 0]
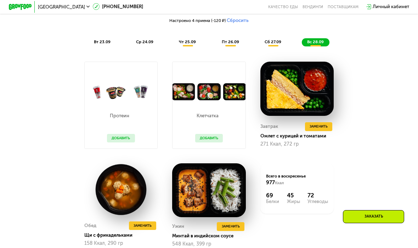
click at [320, 125] on span "Заменить" at bounding box center [319, 127] width 18 height 6
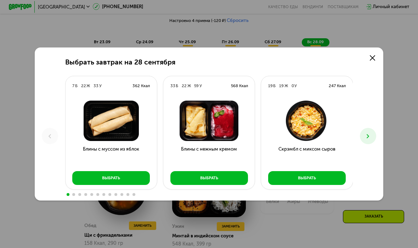
click at [374, 135] on button at bounding box center [368, 136] width 16 height 16
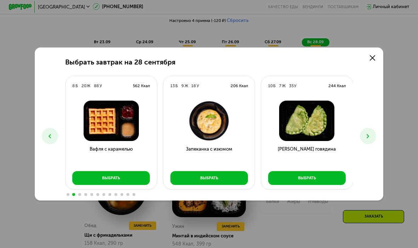
click at [90, 183] on button "Выбрать" at bounding box center [111, 178] width 78 height 14
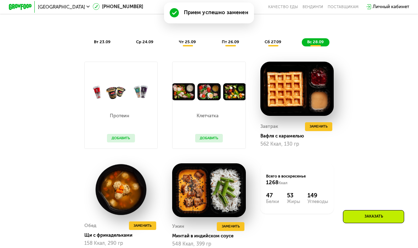
click at [329, 127] on button "Заменить" at bounding box center [318, 126] width 27 height 9
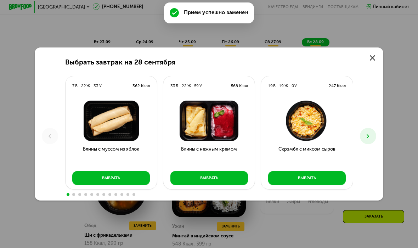
click at [371, 131] on button at bounding box center [368, 136] width 16 height 16
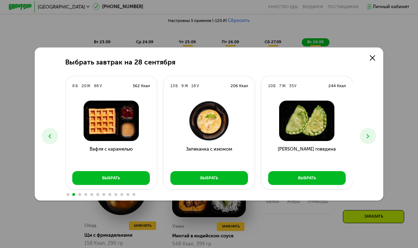
click at [366, 136] on icon at bounding box center [368, 136] width 7 height 7
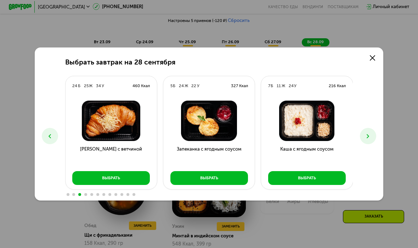
click at [370, 137] on icon at bounding box center [368, 136] width 7 height 7
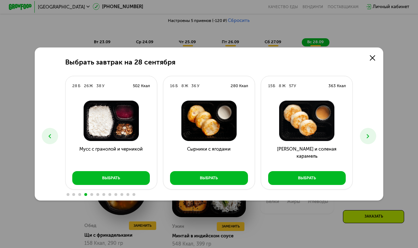
click at [368, 136] on icon at bounding box center [368, 136] width 7 height 7
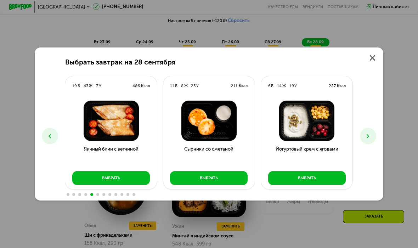
click at [371, 137] on icon at bounding box center [368, 136] width 7 height 7
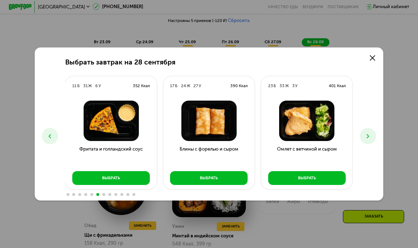
click at [370, 134] on icon at bounding box center [368, 136] width 7 height 7
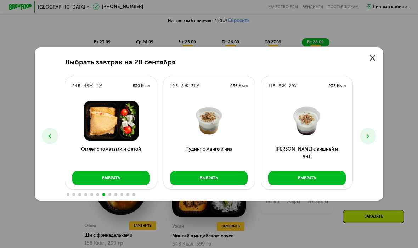
click at [373, 133] on button at bounding box center [368, 136] width 16 height 16
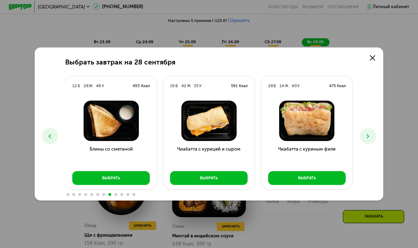
click at [372, 134] on button at bounding box center [368, 136] width 16 height 16
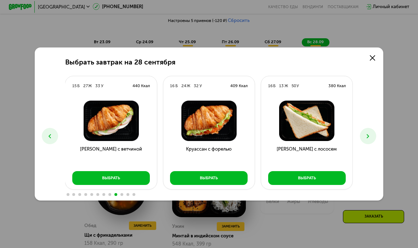
click at [369, 130] on button at bounding box center [368, 136] width 16 height 16
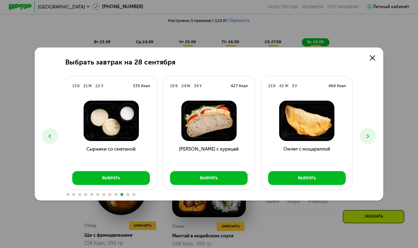
click at [369, 132] on button at bounding box center [368, 136] width 16 height 16
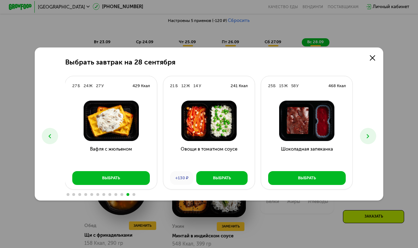
click at [369, 136] on use at bounding box center [368, 136] width 2 height 4
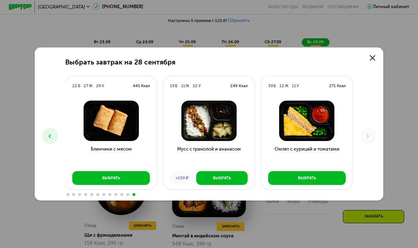
click at [46, 137] on button at bounding box center [50, 136] width 16 height 16
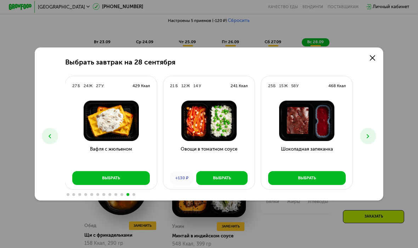
click at [46, 130] on button at bounding box center [50, 136] width 16 height 16
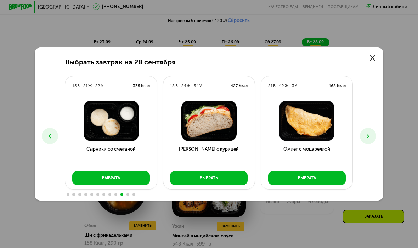
click at [44, 133] on button at bounding box center [50, 136] width 16 height 16
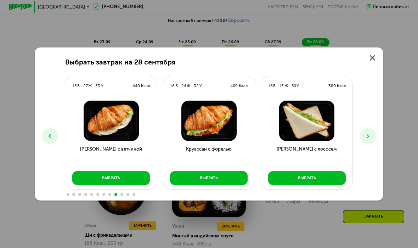
click at [48, 130] on button at bounding box center [50, 136] width 16 height 16
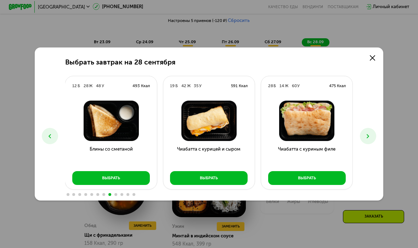
click at [51, 129] on button at bounding box center [50, 136] width 16 height 16
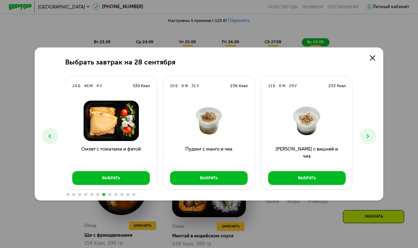
click at [52, 130] on button at bounding box center [50, 136] width 16 height 16
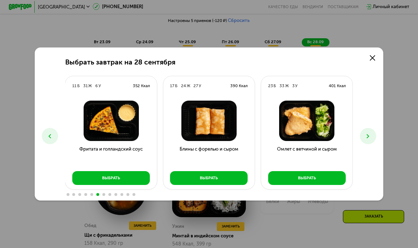
click at [57, 133] on button at bounding box center [50, 136] width 16 height 16
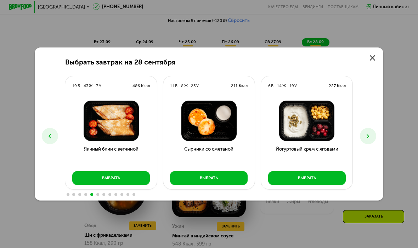
click at [321, 176] on button "Выбрать" at bounding box center [307, 178] width 78 height 14
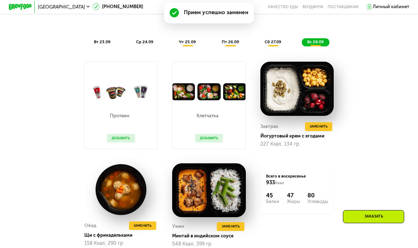
click at [319, 127] on span "Заменить" at bounding box center [319, 127] width 18 height 6
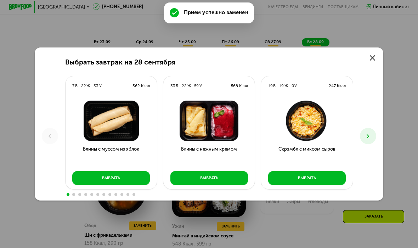
click at [320, 177] on button "Выбрать" at bounding box center [307, 178] width 78 height 14
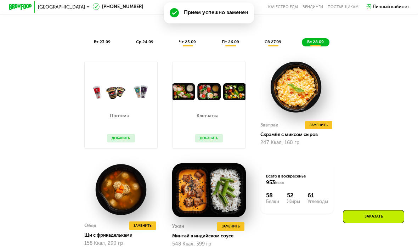
click at [321, 127] on span "Заменить" at bounding box center [319, 125] width 18 height 6
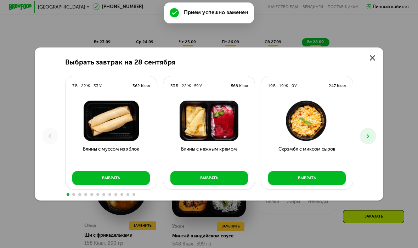
click at [375, 117] on div "Выбрать завтрак на [DATE] 7 Б 22 Ж 33 У 362 Ккал Блины с муссом из яблок Выбрат…" at bounding box center [209, 125] width 349 height 154
click at [368, 128] on button at bounding box center [368, 136] width 16 height 16
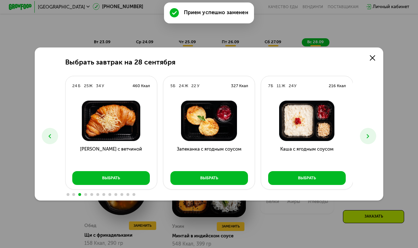
click at [51, 139] on icon at bounding box center [49, 136] width 7 height 7
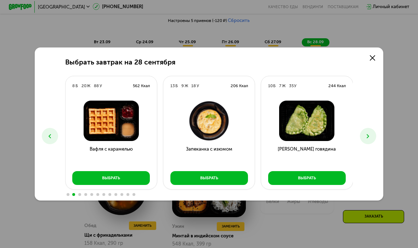
click at [368, 127] on div "Выбрать завтрак на [DATE] 7 Б 22 Ж 33 У 362 Ккал Блины с муссом из яблок Выбрат…" at bounding box center [209, 125] width 349 height 154
click at [369, 127] on div "Выбрать завтрак на [DATE] 7 Б 22 Ж 33 У 362 Ккал Блины с муссом из яблок Выбрат…" at bounding box center [209, 125] width 349 height 154
click at [366, 132] on button at bounding box center [368, 136] width 16 height 16
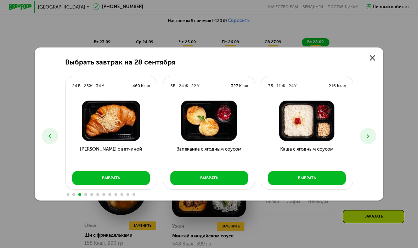
click at [182, 183] on button "Выбрать" at bounding box center [210, 178] width 78 height 14
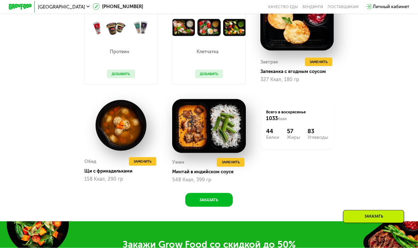
scroll to position [576, 0]
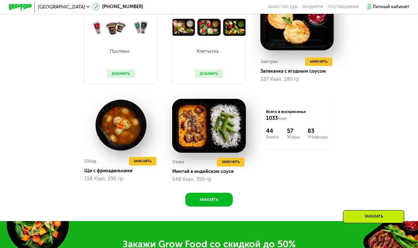
click at [143, 160] on span "Заменить" at bounding box center [143, 162] width 18 height 6
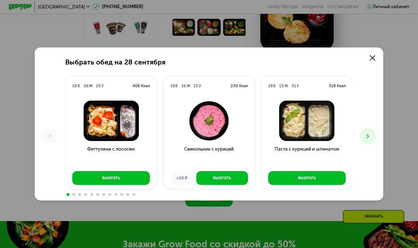
click at [368, 128] on button at bounding box center [368, 136] width 16 height 16
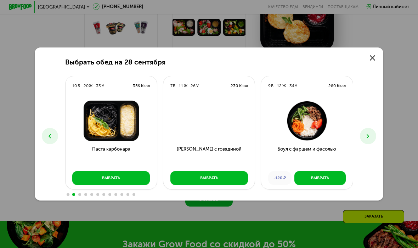
click at [370, 130] on button at bounding box center [368, 136] width 16 height 16
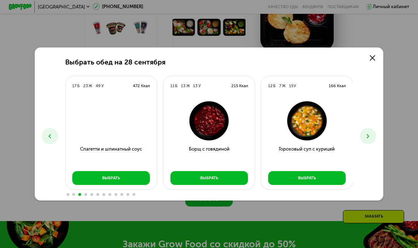
click at [368, 130] on button at bounding box center [368, 136] width 16 height 16
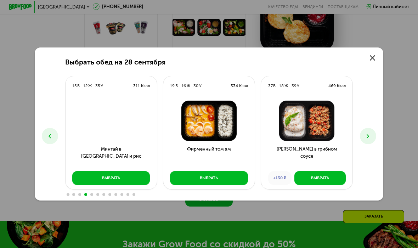
click at [371, 133] on icon at bounding box center [368, 136] width 7 height 7
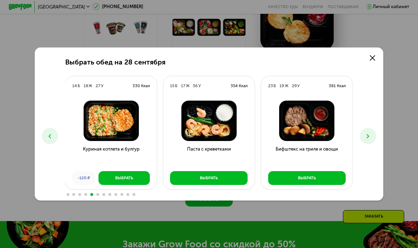
click at [369, 134] on icon at bounding box center [368, 136] width 7 height 7
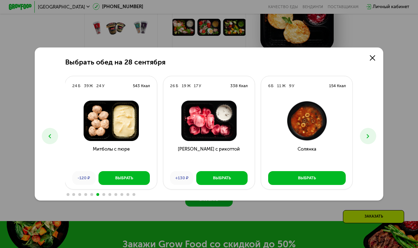
click at [373, 136] on button at bounding box center [368, 136] width 16 height 16
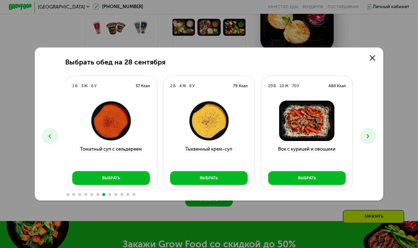
click at [371, 138] on icon at bounding box center [368, 136] width 7 height 7
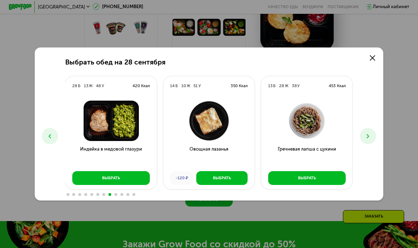
click at [367, 138] on icon at bounding box center [368, 136] width 7 height 7
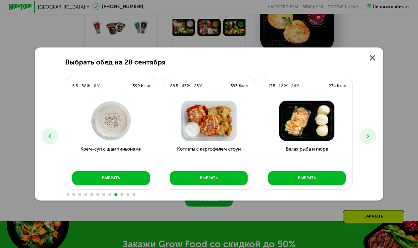
click at [374, 139] on button at bounding box center [368, 136] width 16 height 16
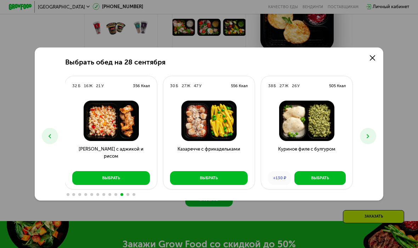
click at [371, 140] on button at bounding box center [368, 136] width 16 height 16
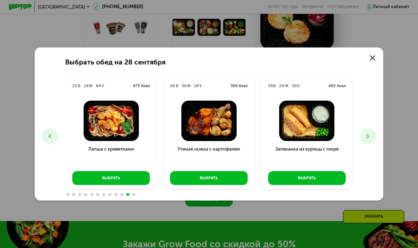
click at [366, 138] on icon at bounding box center [368, 136] width 7 height 7
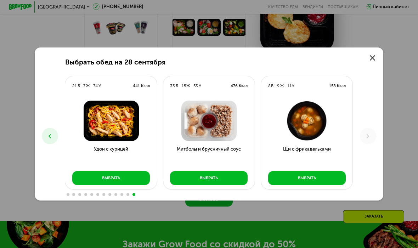
click at [372, 138] on icon at bounding box center [368, 136] width 7 height 7
click at [371, 59] on icon at bounding box center [372, 57] width 5 height 5
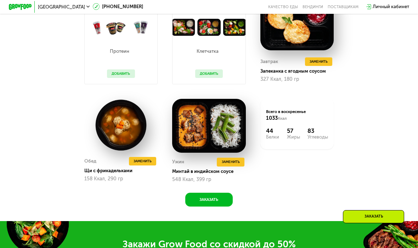
click at [139, 159] on span "Заменить" at bounding box center [143, 162] width 18 height 6
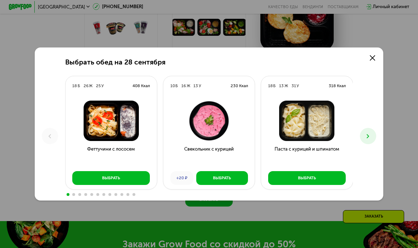
click at [367, 133] on icon at bounding box center [368, 136] width 7 height 7
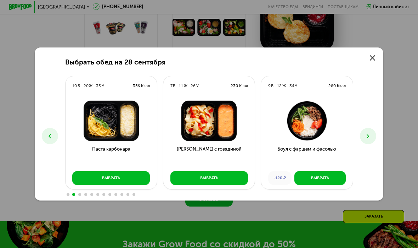
click at [106, 179] on div "Выбрать" at bounding box center [111, 178] width 18 height 6
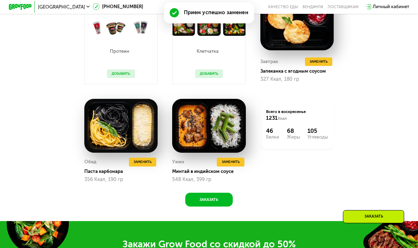
click at [241, 159] on button "Заменить" at bounding box center [230, 162] width 27 height 9
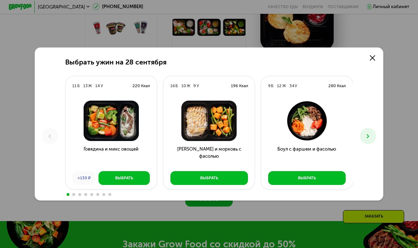
click at [198, 176] on button "Выбрать" at bounding box center [210, 178] width 78 height 14
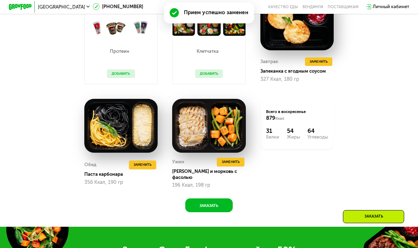
click at [235, 161] on span "Заменить" at bounding box center [231, 162] width 18 height 6
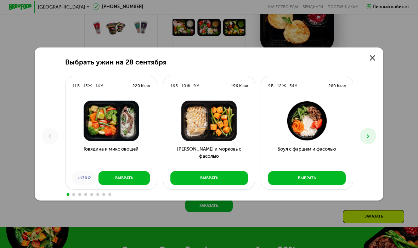
click at [363, 133] on button at bounding box center [368, 136] width 16 height 16
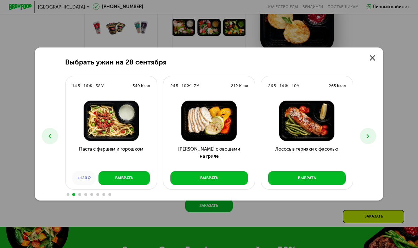
click at [370, 135] on icon at bounding box center [368, 136] width 7 height 7
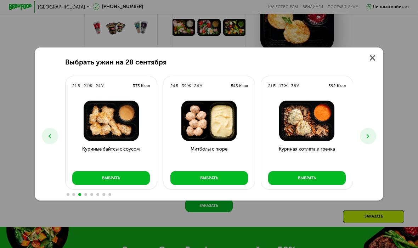
click at [369, 137] on icon at bounding box center [368, 136] width 7 height 7
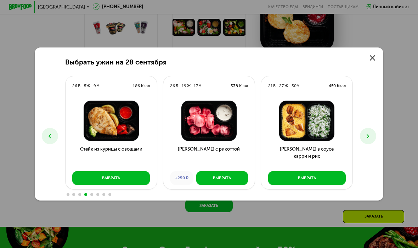
click at [369, 137] on icon at bounding box center [368, 136] width 7 height 7
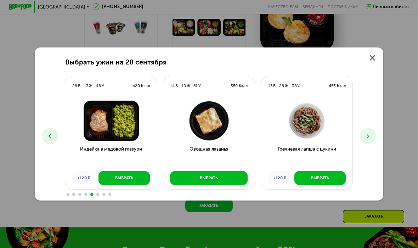
click at [49, 138] on icon at bounding box center [49, 136] width 7 height 7
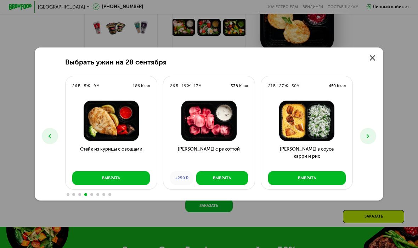
click at [366, 137] on icon at bounding box center [368, 136] width 7 height 7
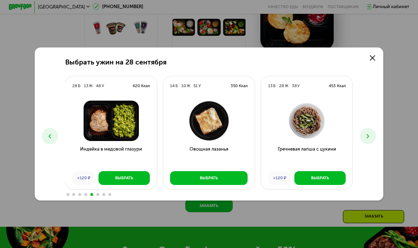
click at [370, 137] on icon at bounding box center [368, 136] width 7 height 7
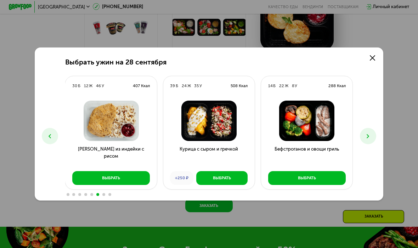
click at [366, 136] on icon at bounding box center [368, 136] width 7 height 7
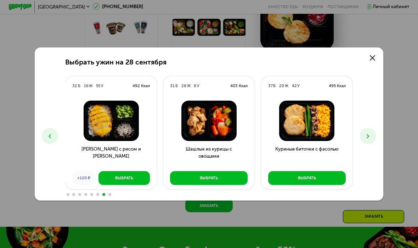
click at [372, 135] on button at bounding box center [368, 136] width 16 height 16
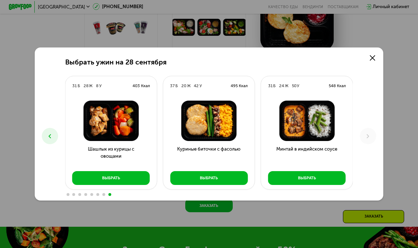
click at [52, 129] on button at bounding box center [50, 136] width 16 height 16
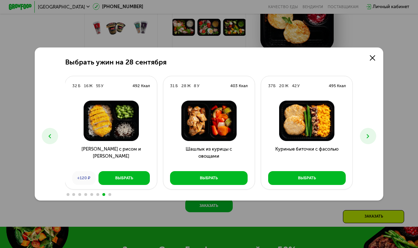
click at [367, 135] on icon at bounding box center [368, 136] width 7 height 7
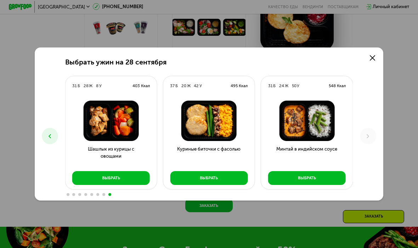
click at [371, 137] on icon at bounding box center [368, 136] width 7 height 7
click at [373, 55] on link at bounding box center [373, 58] width 12 height 12
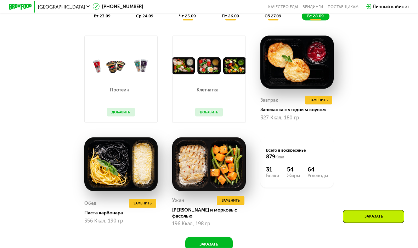
scroll to position [534, 0]
